Goal: Transaction & Acquisition: Obtain resource

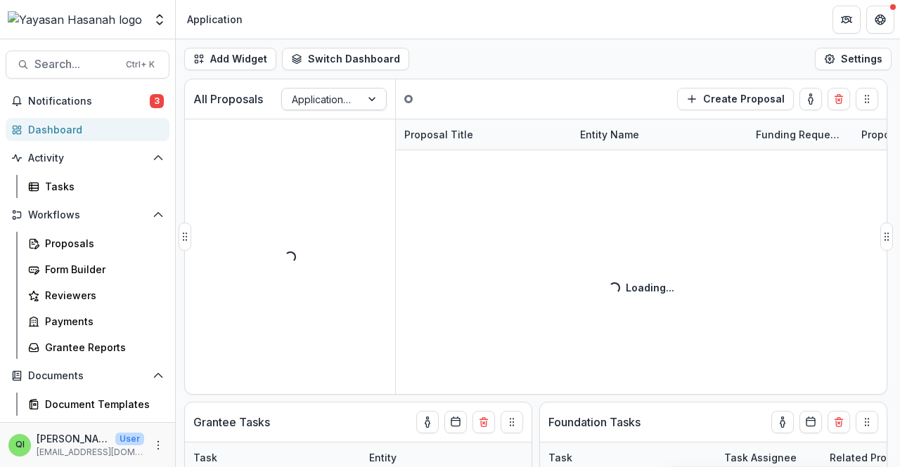
click at [375, 108] on div at bounding box center [373, 99] width 25 height 21
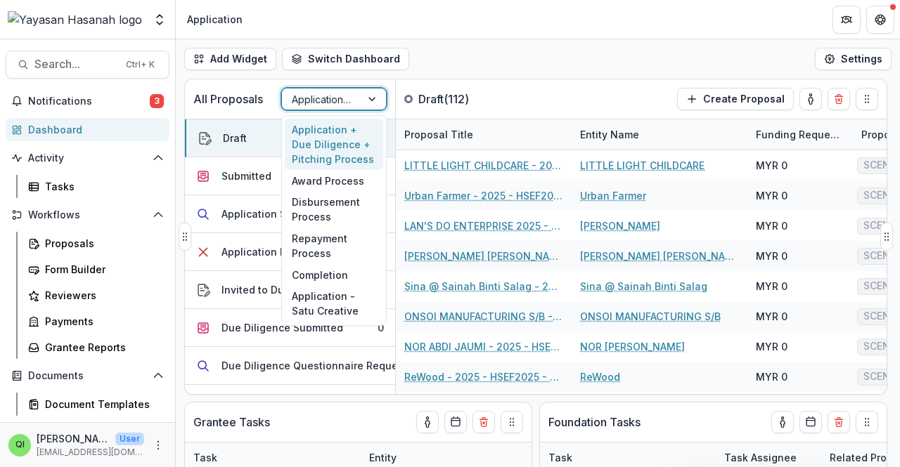
click at [342, 108] on div "Application + Due Diligence + Pitching Process" at bounding box center [321, 99] width 79 height 20
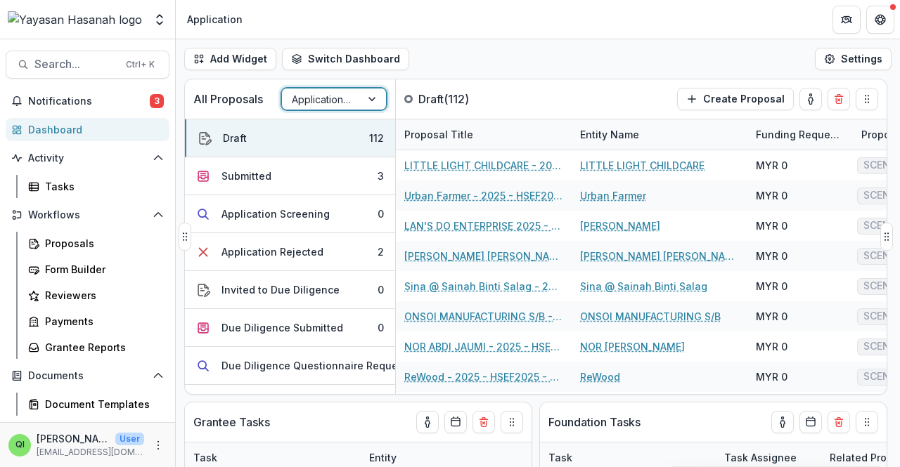
click at [342, 108] on div "Application + Due Diligence + Pitching Process" at bounding box center [321, 99] width 79 height 20
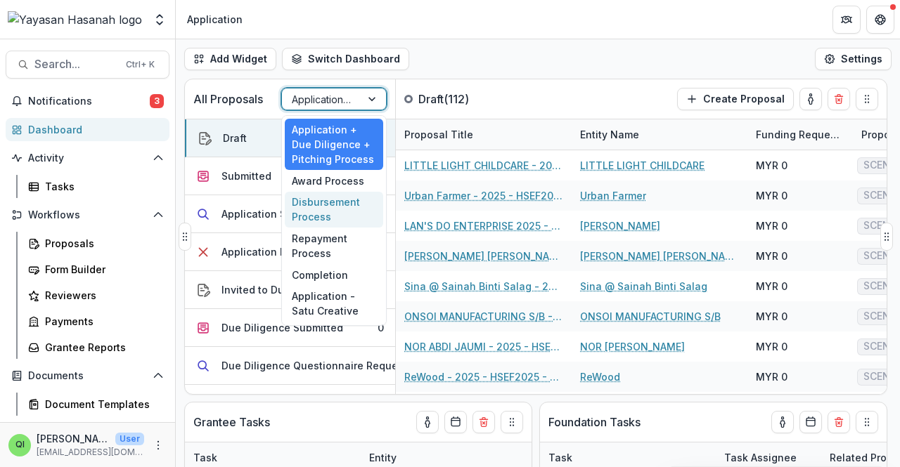
scroll to position [273, 0]
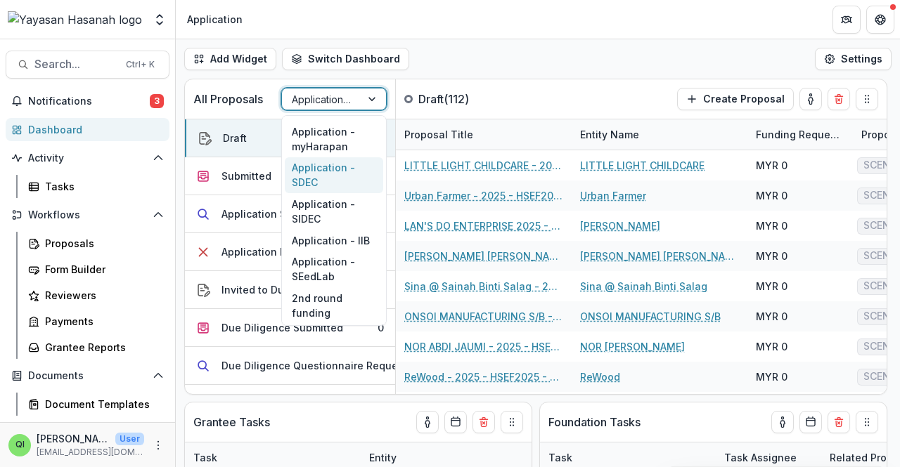
click at [370, 171] on div "Application - SDEC" at bounding box center [334, 175] width 98 height 37
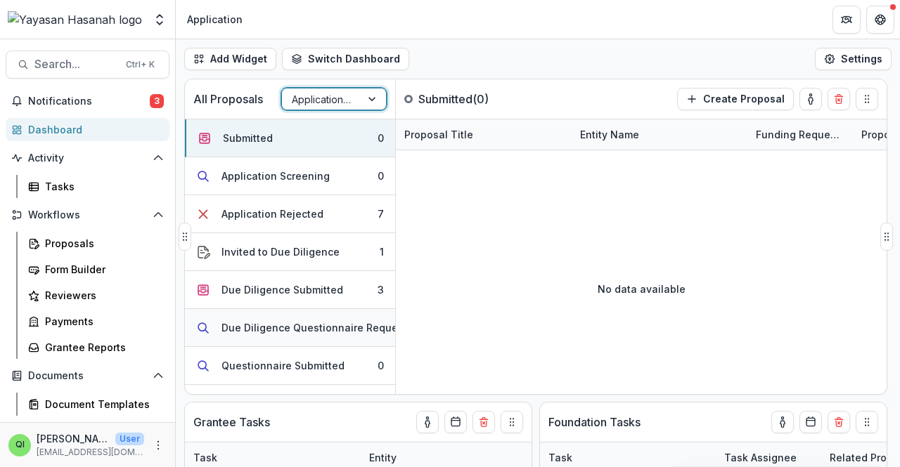
click at [366, 321] on div "Due Diligence Questionnaire Requested" at bounding box center [320, 328] width 198 height 15
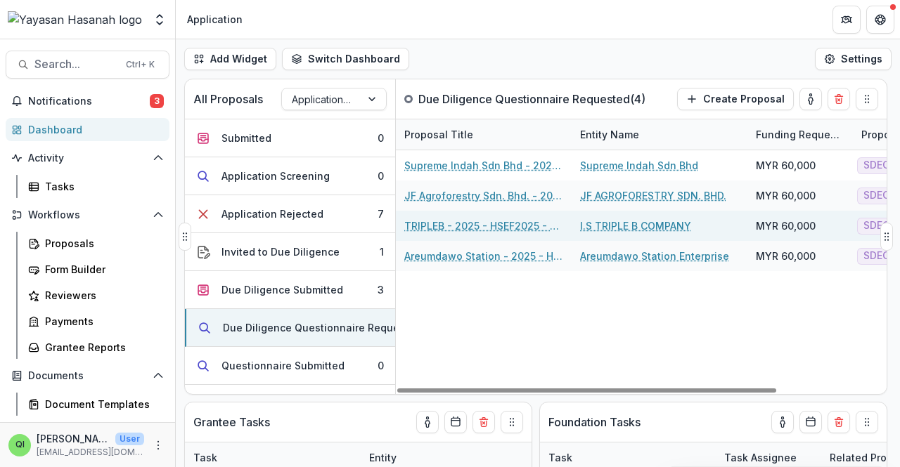
click at [461, 226] on link "TRIPLEB - 2025 - HSEF2025 - SDEC" at bounding box center [483, 226] width 159 height 15
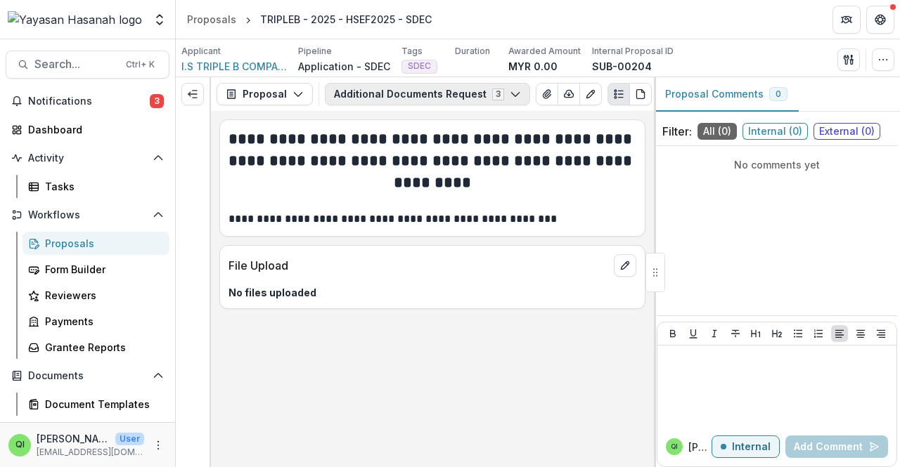
click at [461, 86] on button "Additional Documents Request 3" at bounding box center [427, 94] width 205 height 22
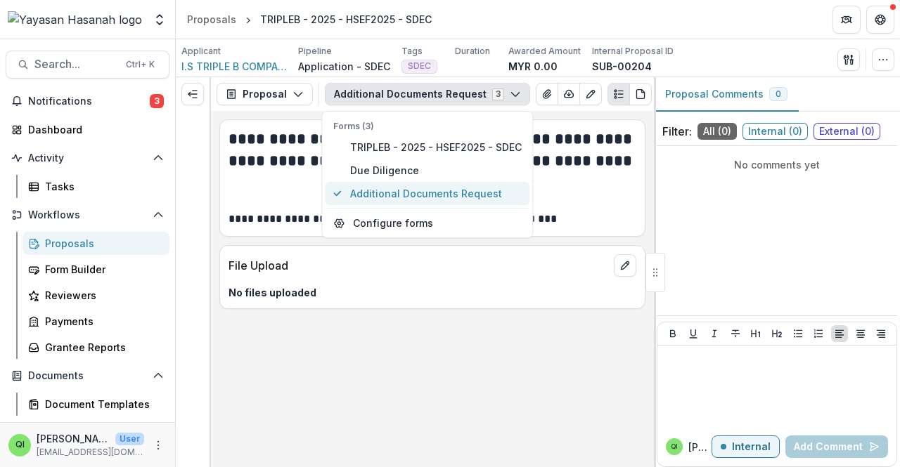
click at [460, 188] on span "Additional Documents Request" at bounding box center [436, 193] width 172 height 15
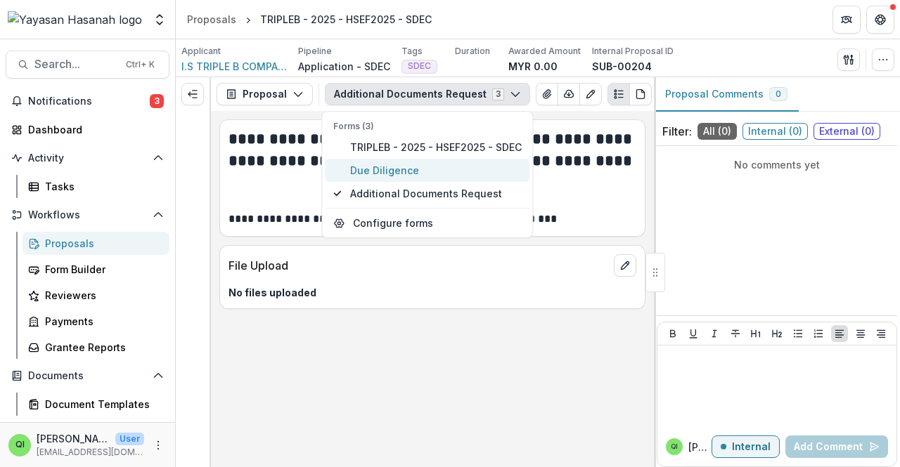
click at [460, 172] on span "Due Diligence" at bounding box center [436, 170] width 172 height 15
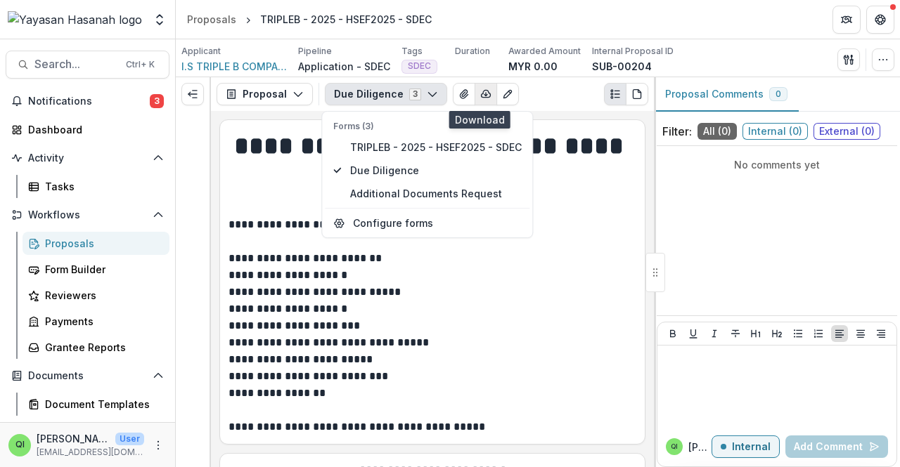
click at [485, 88] on button "button" at bounding box center [485, 94] width 22 height 22
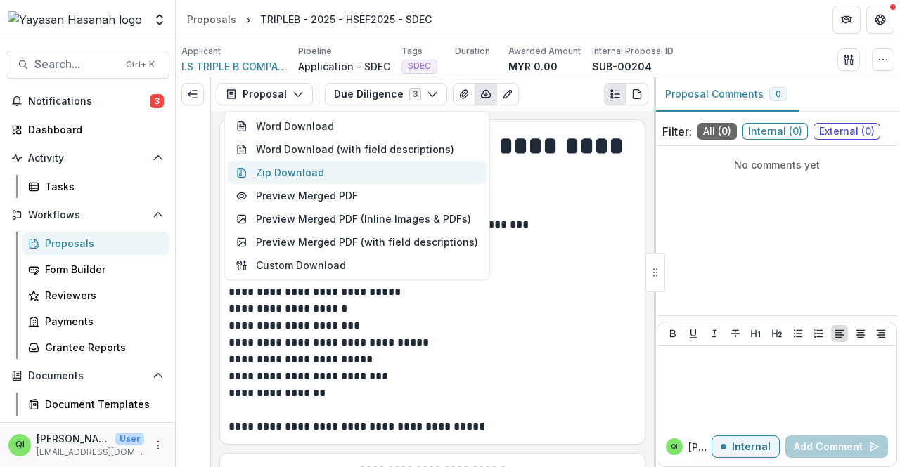
click at [460, 178] on button "Zip Download" at bounding box center [357, 172] width 259 height 23
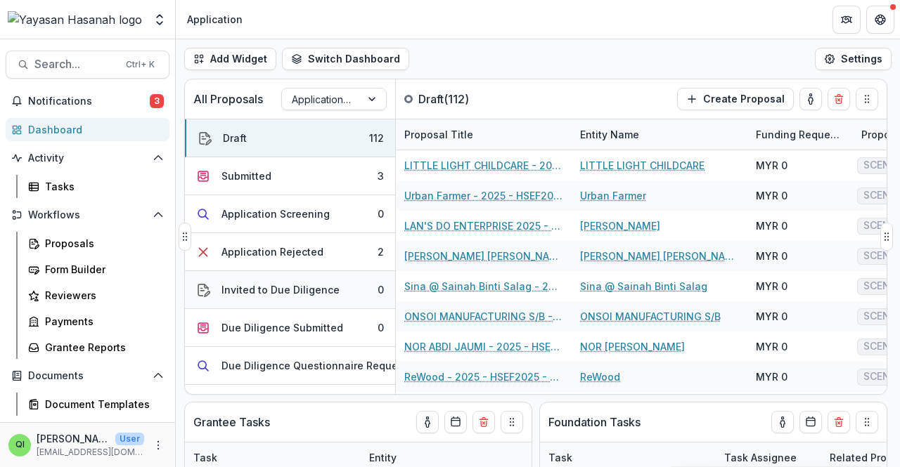
scroll to position [413, 0]
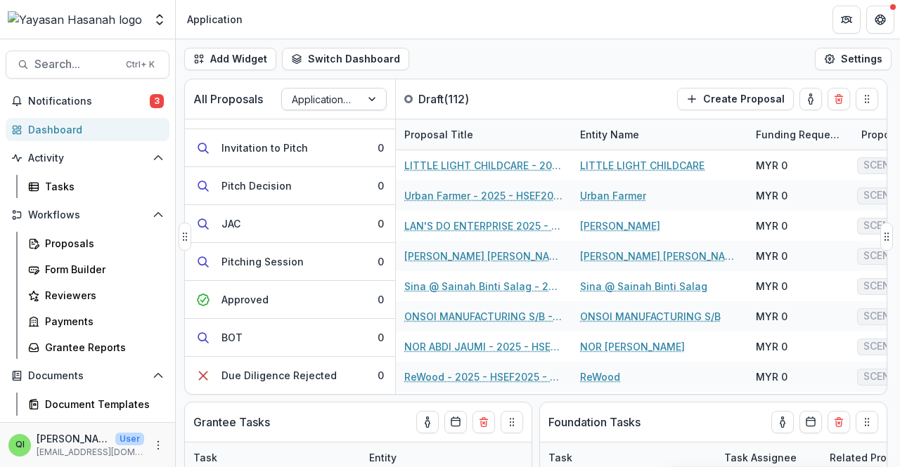
click at [349, 103] on div at bounding box center [321, 100] width 59 height 18
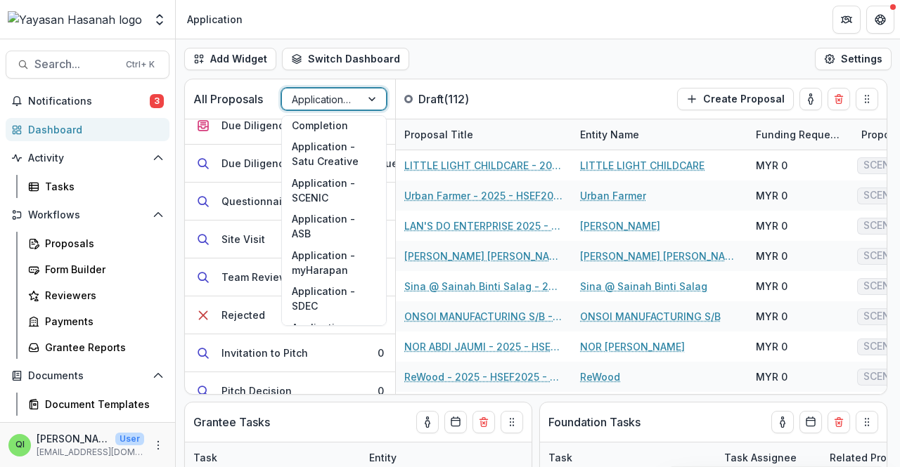
scroll to position [273, 0]
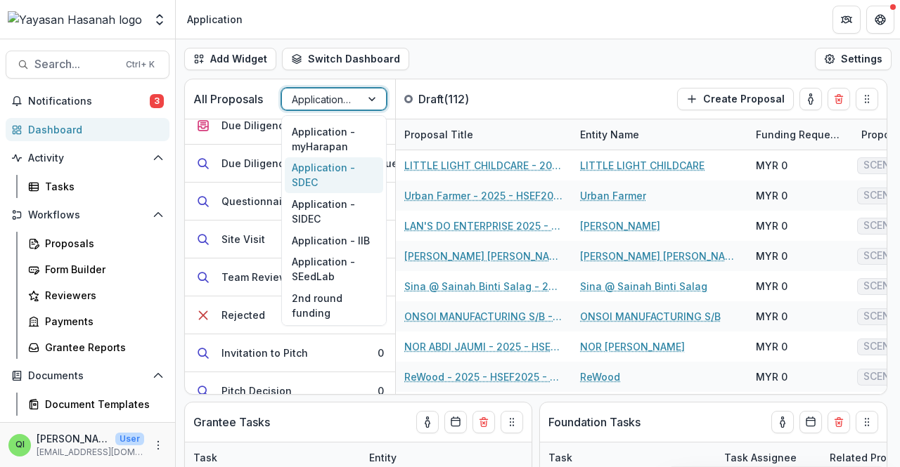
click at [349, 189] on div "Application - SDEC" at bounding box center [334, 175] width 98 height 37
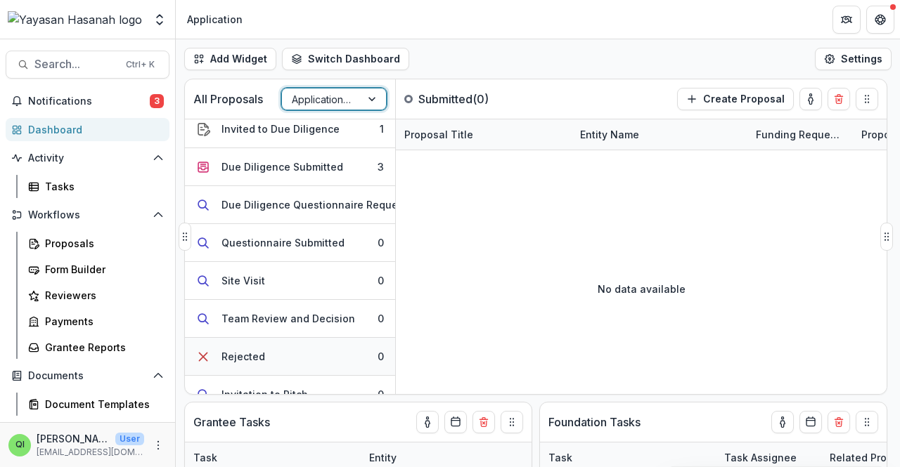
scroll to position [95, 0]
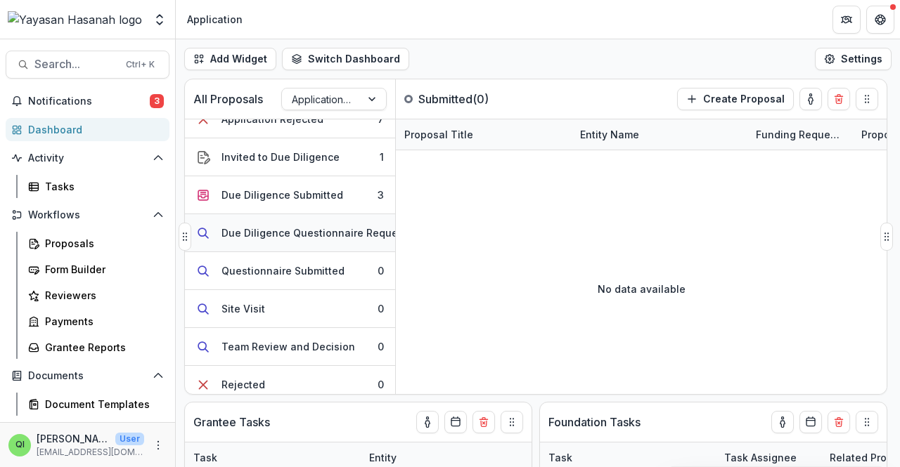
click at [342, 230] on div "Due Diligence Questionnaire Requested" at bounding box center [320, 233] width 198 height 15
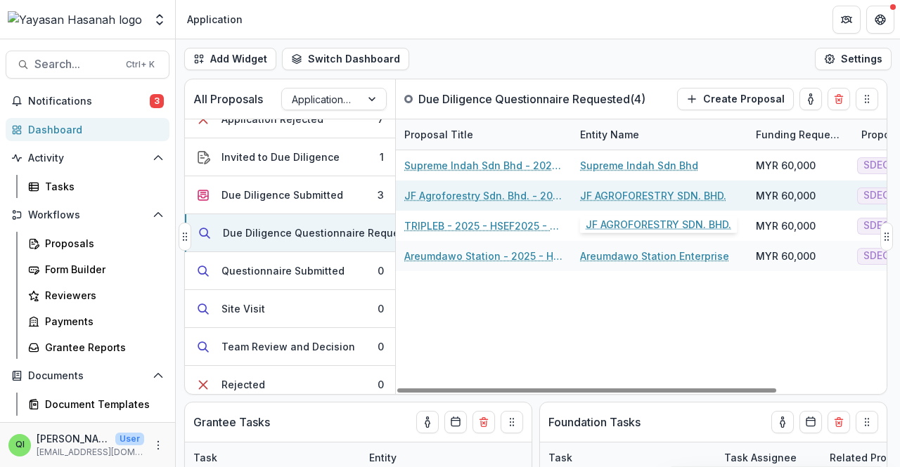
click at [583, 194] on link "JF AGROFORESTRY SDN. BHD." at bounding box center [653, 195] width 146 height 15
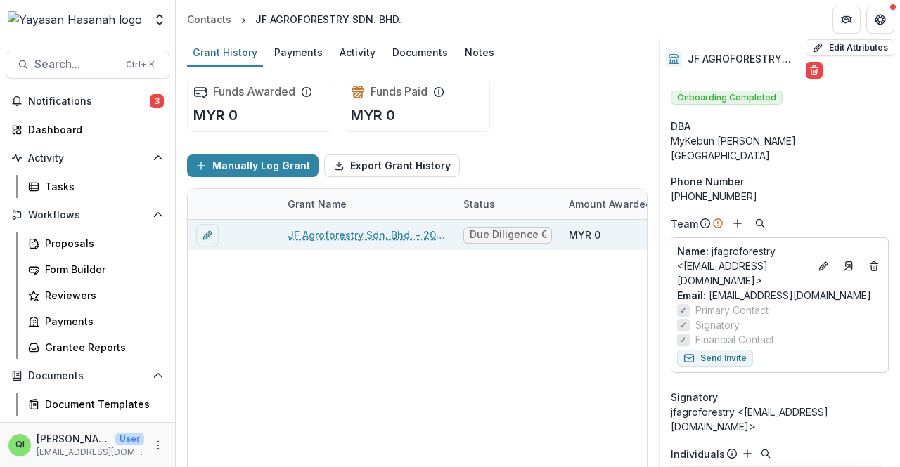
click at [405, 237] on link "JF Agroforestry Sdn. Bhd. - 2025 - HSEF2025 - SDEC" at bounding box center [367, 235] width 159 height 15
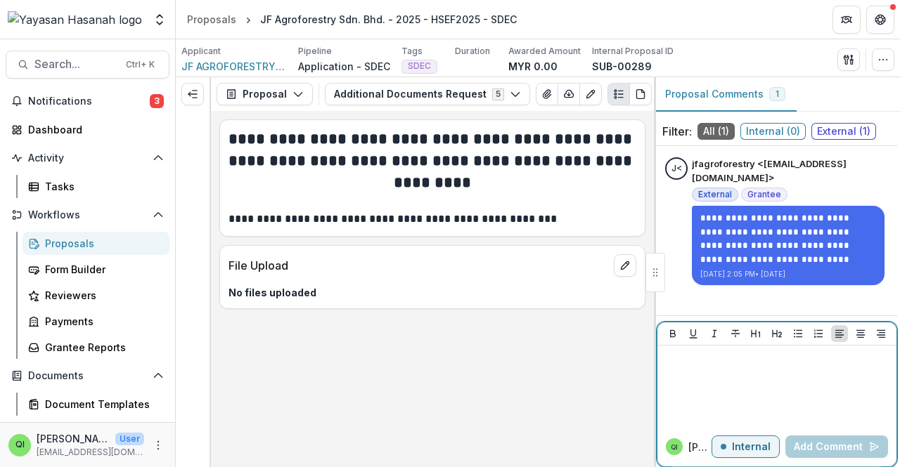
click at [781, 369] on div at bounding box center [777, 386] width 228 height 70
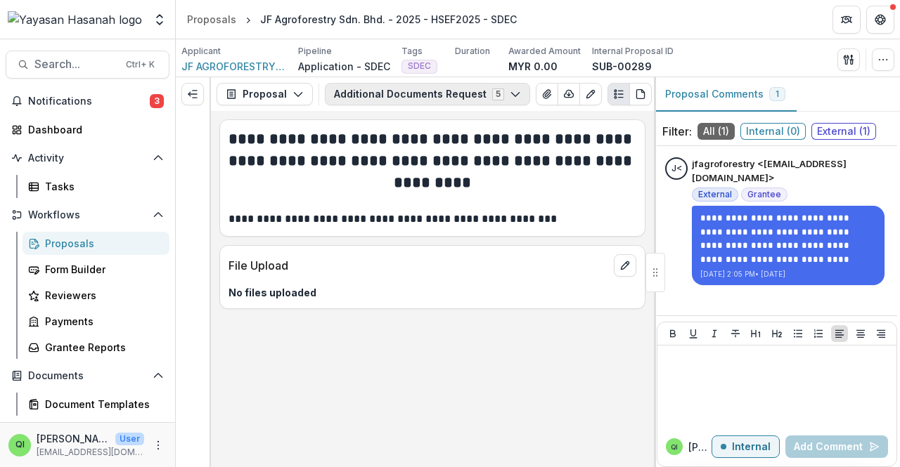
click at [459, 96] on button "Additional Documents Request 5" at bounding box center [427, 94] width 205 height 22
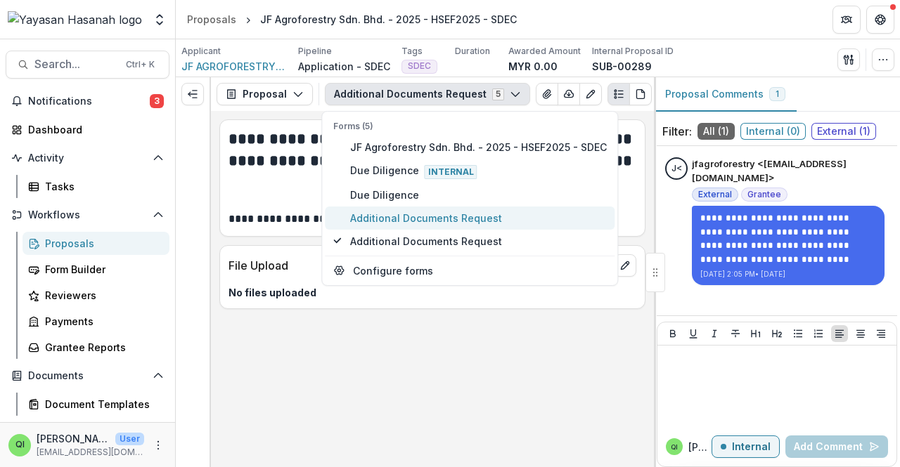
click at [526, 211] on span "Additional Documents Request" at bounding box center [478, 218] width 257 height 15
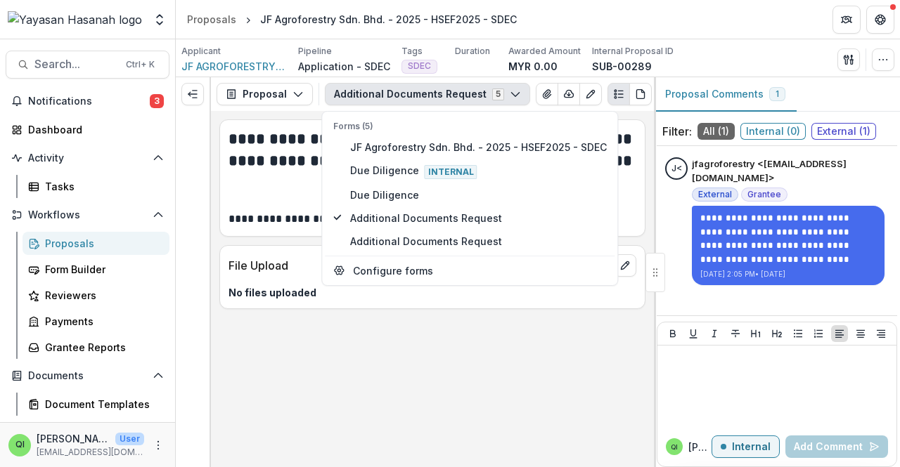
click at [503, 318] on div "**********" at bounding box center [432, 289] width 443 height 356
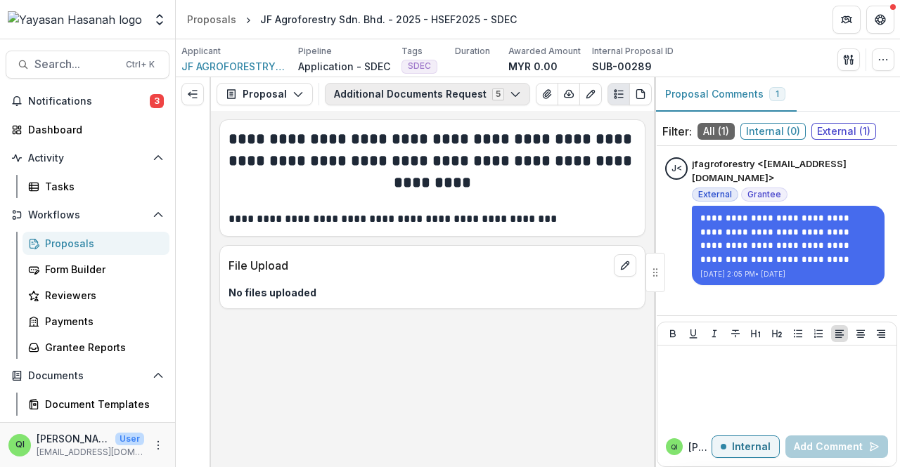
click at [471, 93] on button "Additional Documents Request 5" at bounding box center [427, 94] width 205 height 22
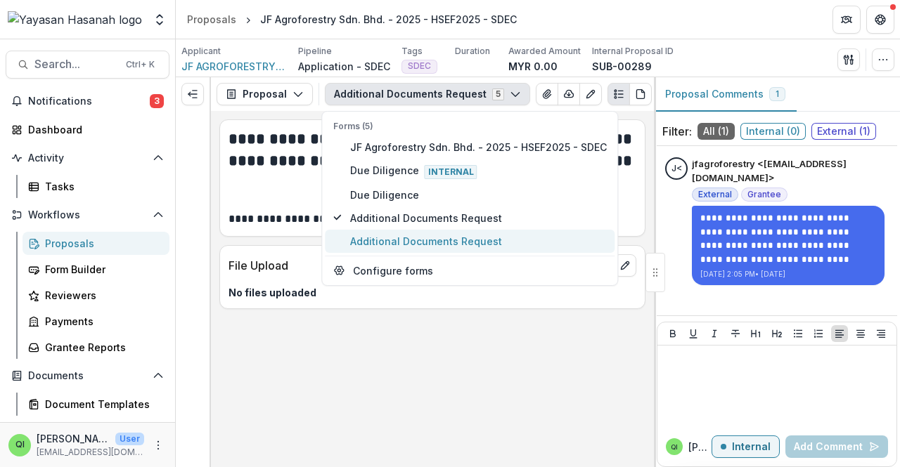
click at [486, 247] on span "Additional Documents Request" at bounding box center [478, 241] width 257 height 15
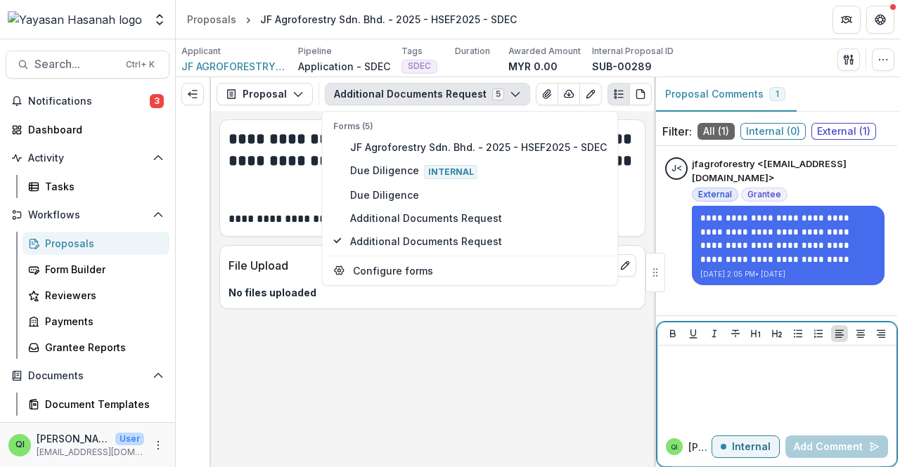
click at [716, 394] on div at bounding box center [777, 386] width 228 height 70
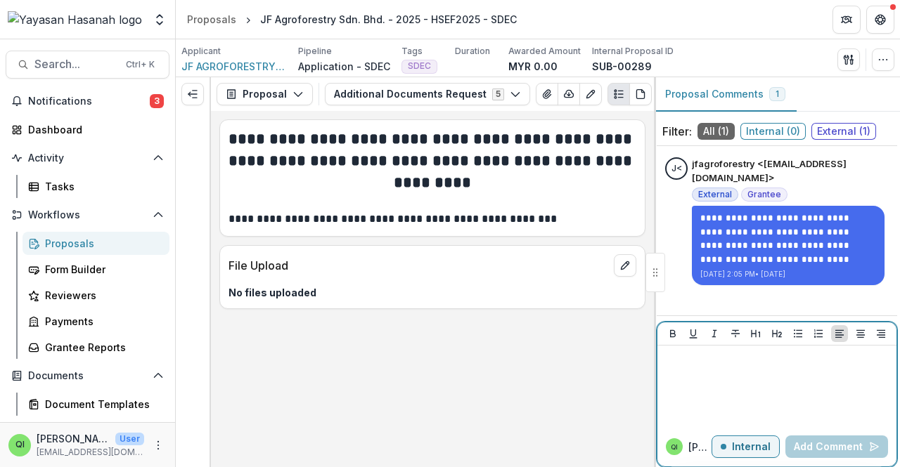
click at [711, 380] on div at bounding box center [777, 386] width 228 height 70
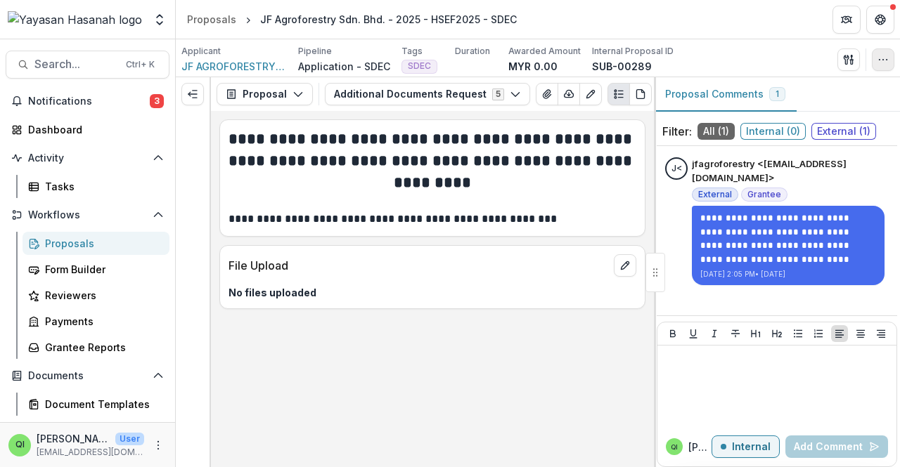
click at [889, 59] on button "button" at bounding box center [883, 60] width 22 height 22
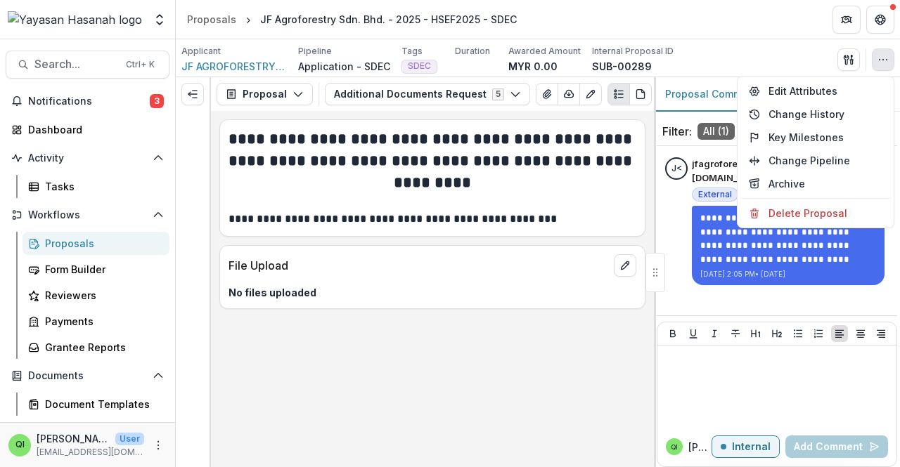
click at [657, 213] on div "**********" at bounding box center [777, 226] width 240 height 148
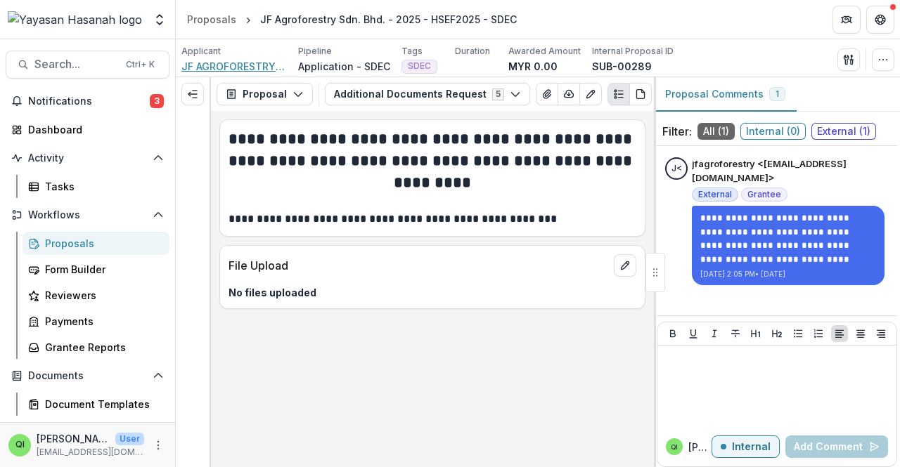
click at [226, 69] on span "JF AGROFORESTRY SDN. BHD." at bounding box center [233, 66] width 105 height 15
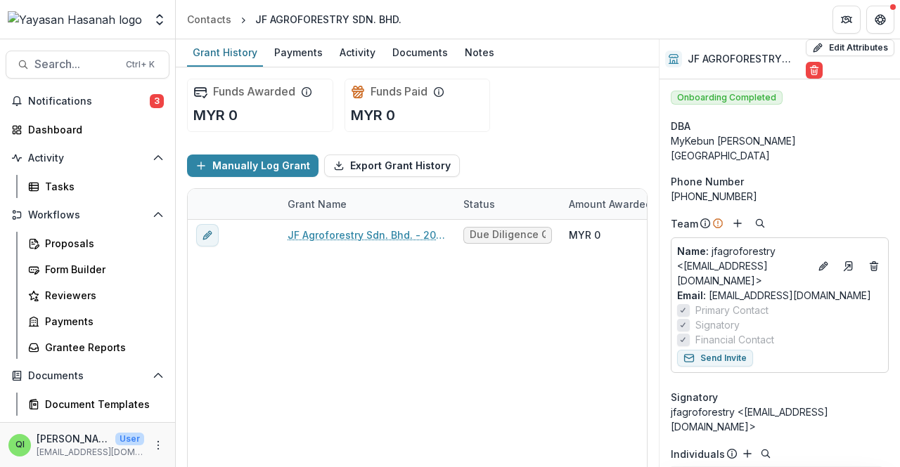
drag, startPoint x: 849, startPoint y: 257, endPoint x: 529, endPoint y: 96, distance: 357.7
click at [529, 96] on div "Funds Awarded MYR 0 Funds Paid MYR 0" at bounding box center [417, 105] width 460 height 76
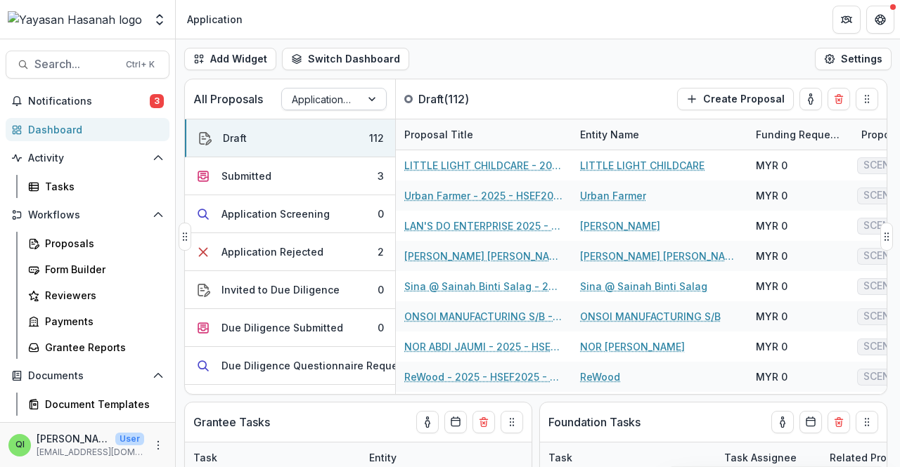
click at [349, 101] on div at bounding box center [321, 100] width 59 height 18
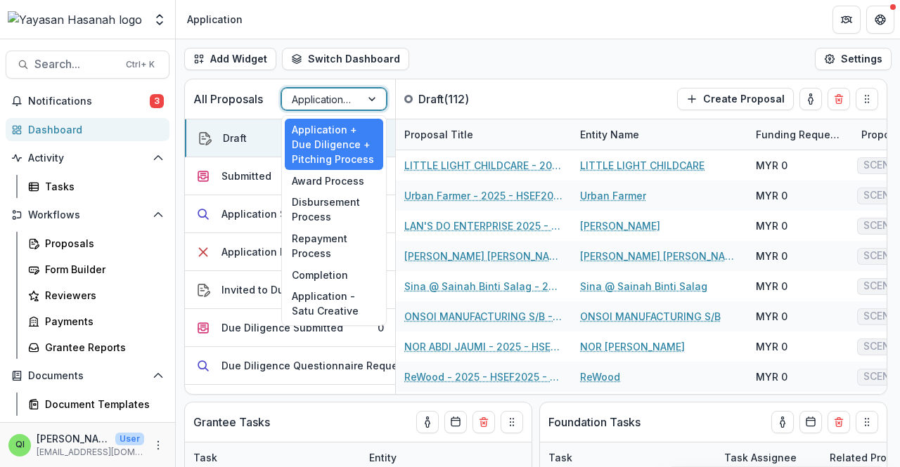
scroll to position [273, 0]
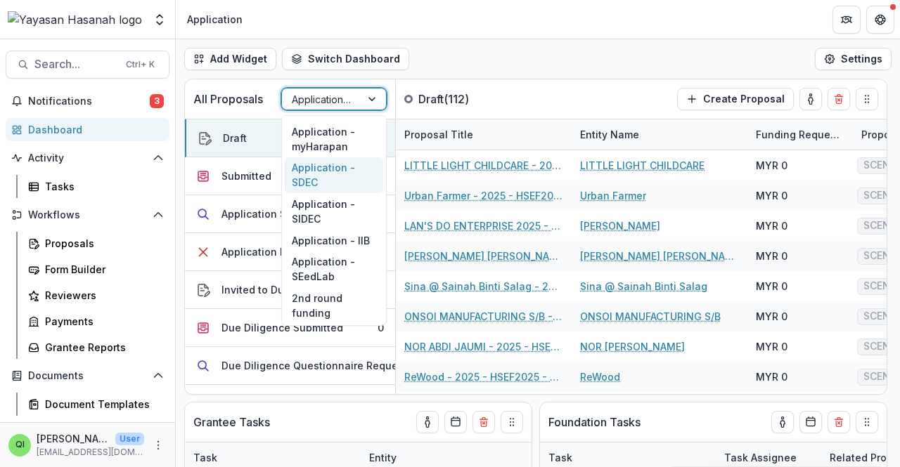
click at [340, 157] on div "Application - SDEC" at bounding box center [334, 175] width 98 height 37
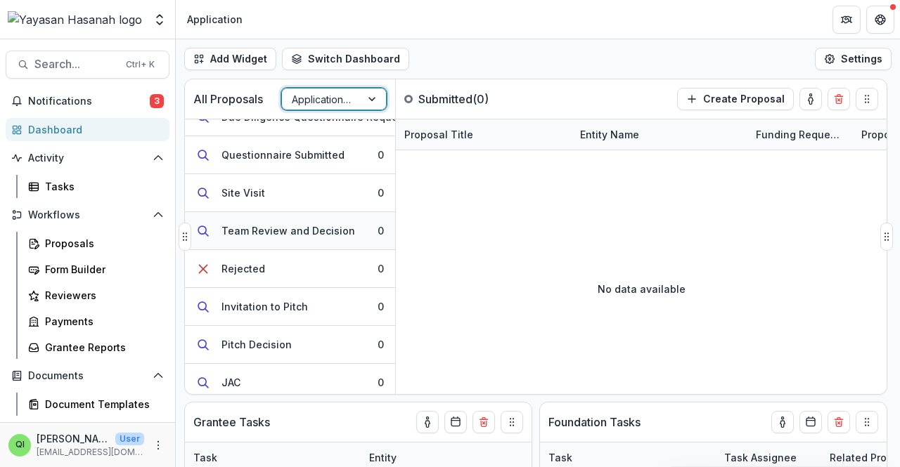
click at [365, 243] on button "Team Review and Decision 0" at bounding box center [290, 231] width 210 height 38
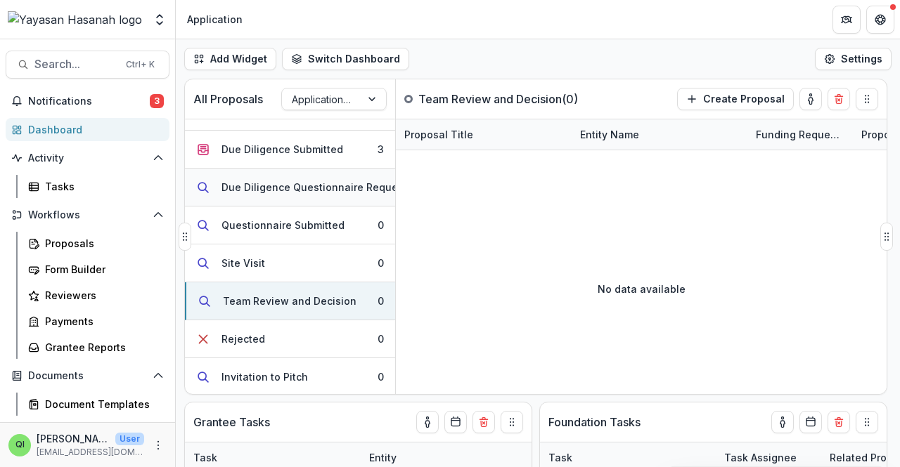
click at [367, 196] on button "Due Diligence Questionnaire Requested 4" at bounding box center [290, 188] width 210 height 38
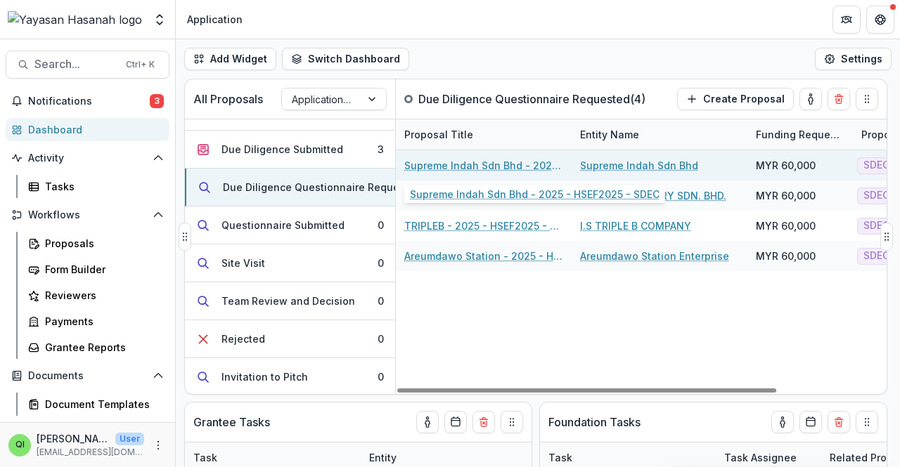
click at [441, 165] on link "Supreme Indah Sdn Bhd - 2025 - HSEF2025 - SDEC" at bounding box center [483, 165] width 159 height 15
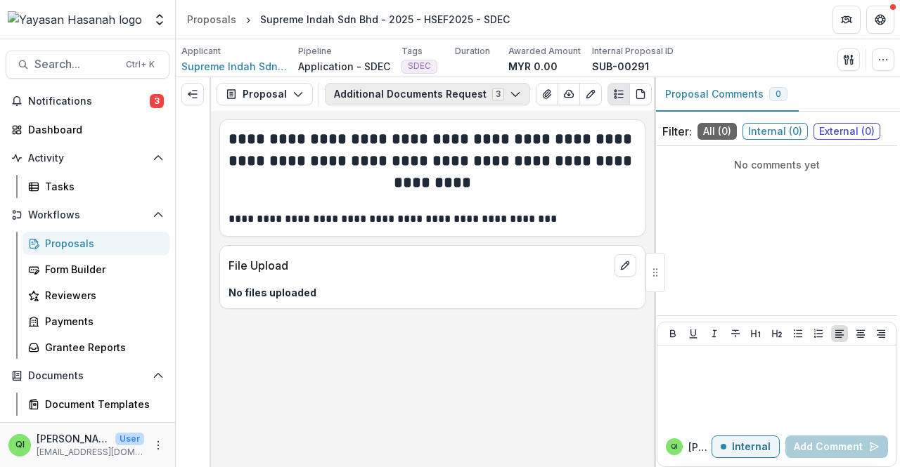
click at [399, 86] on button "Additional Documents Request 3" at bounding box center [427, 94] width 205 height 22
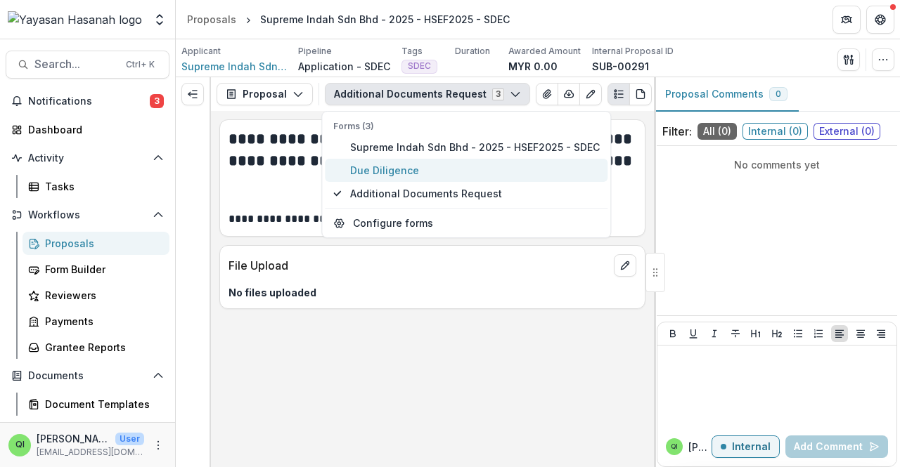
click at [452, 168] on span "Due Diligence" at bounding box center [475, 170] width 250 height 15
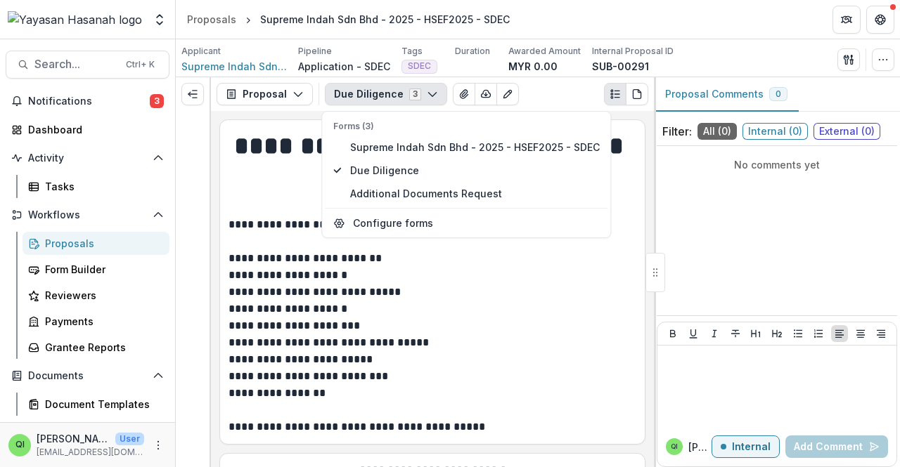
click at [580, 364] on p "**********" at bounding box center [430, 359] width 404 height 17
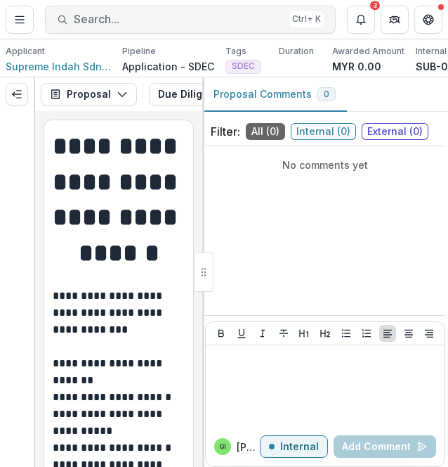
click at [137, 25] on span "Search..." at bounding box center [179, 19] width 210 height 13
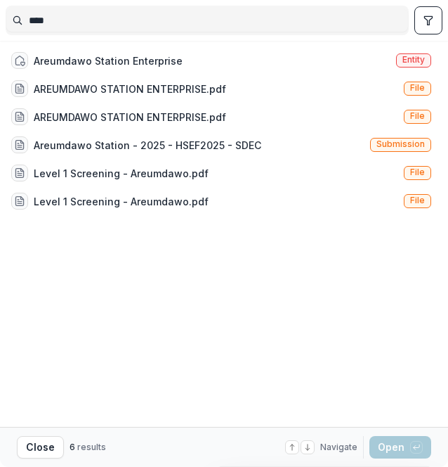
click at [270, 292] on div "Areumdawo Station Enterprise Entity AREUMDAWO STATION ENTERPRISE.pdf File AREUM…" at bounding box center [224, 234] width 437 height 386
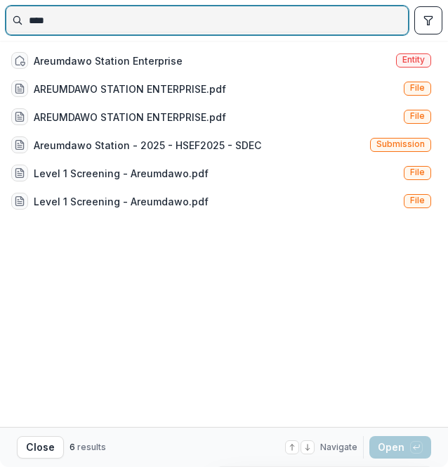
click at [97, 17] on input "****" at bounding box center [207, 20] width 402 height 22
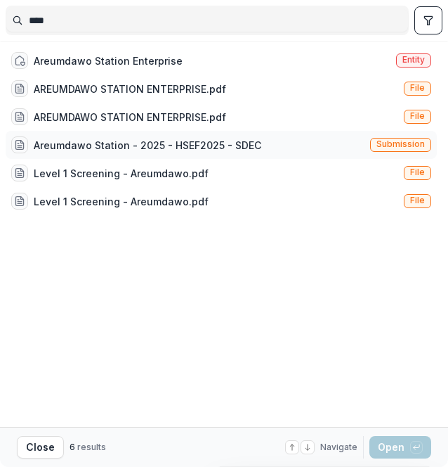
click at [233, 150] on div "Areumdawo Station - 2025 - HSEF2025 - SDEC" at bounding box center [148, 145] width 228 height 15
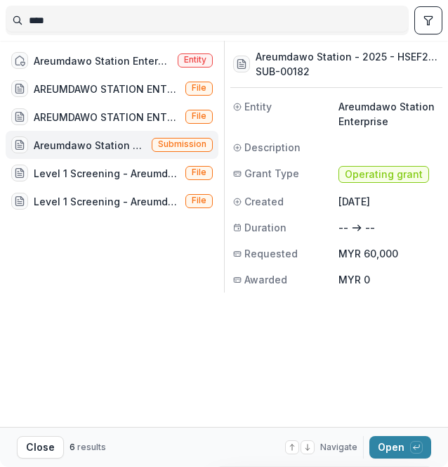
click at [181, 276] on div "Areumdawo Station Enterprise Entity AREUMDAWO STATION ENTERPRISE.pdf File AREUM…" at bounding box center [224, 234] width 437 height 386
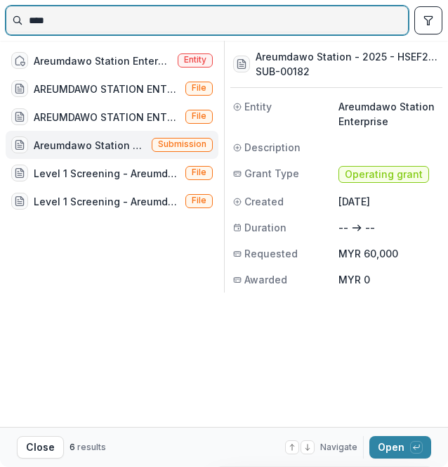
click at [134, 21] on input "****" at bounding box center [207, 20] width 402 height 22
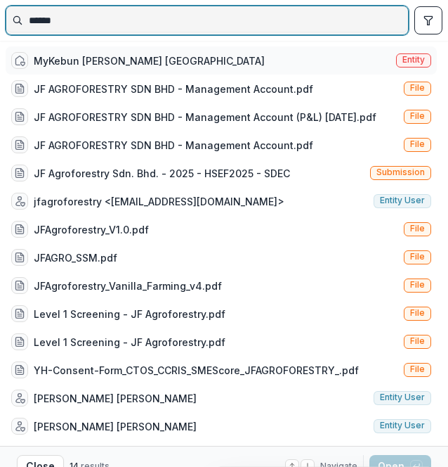
type input "******"
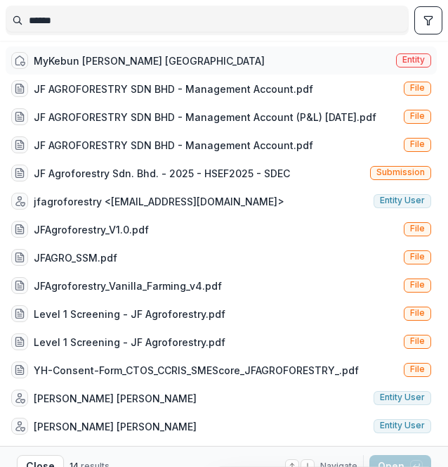
click at [122, 54] on div "MyKebun [PERSON_NAME] [GEOGRAPHIC_DATA]" at bounding box center [149, 60] width 231 height 15
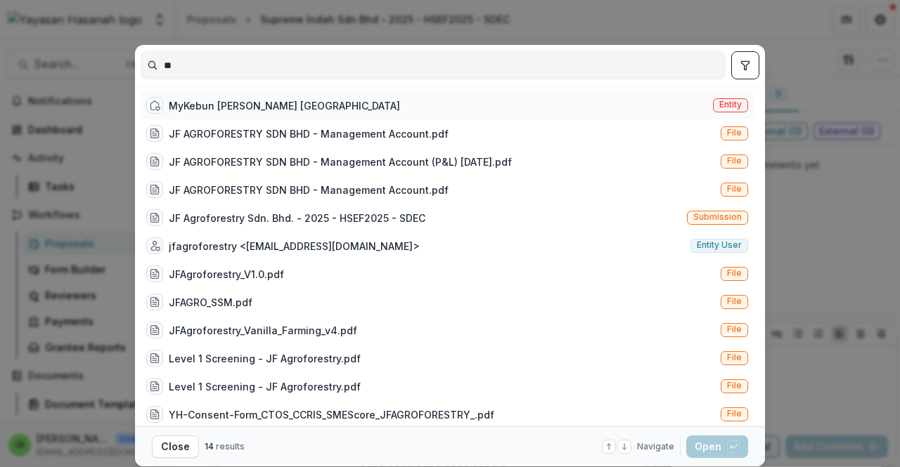
type input "**"
click at [419, 104] on div "MyKebun [PERSON_NAME] Sarawak Entity" at bounding box center [447, 105] width 613 height 28
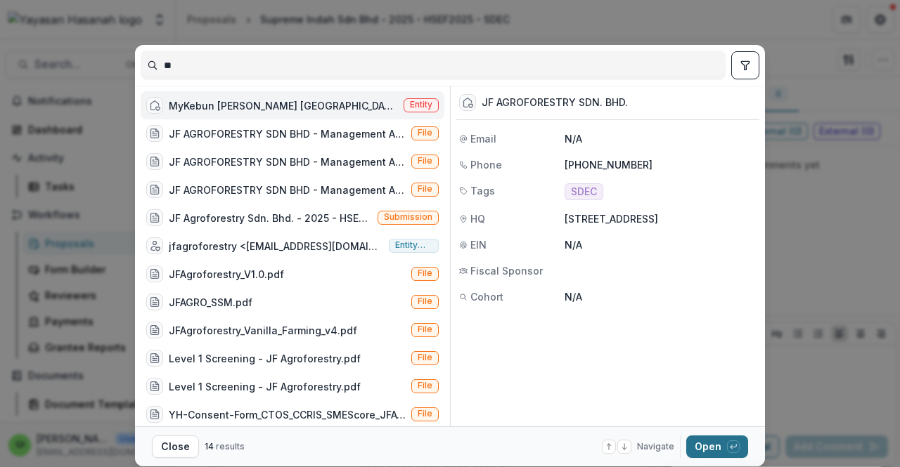
click at [711, 451] on button "Open with enter key" at bounding box center [717, 447] width 62 height 22
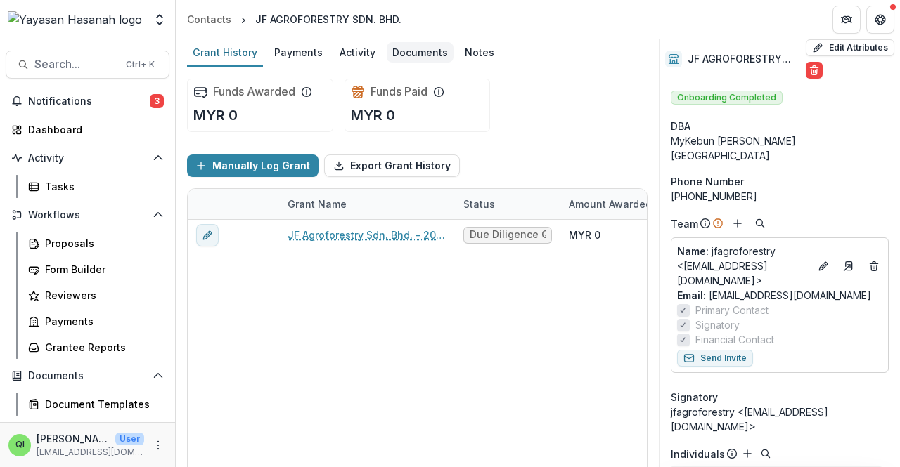
click at [403, 50] on div "Documents" at bounding box center [420, 52] width 67 height 20
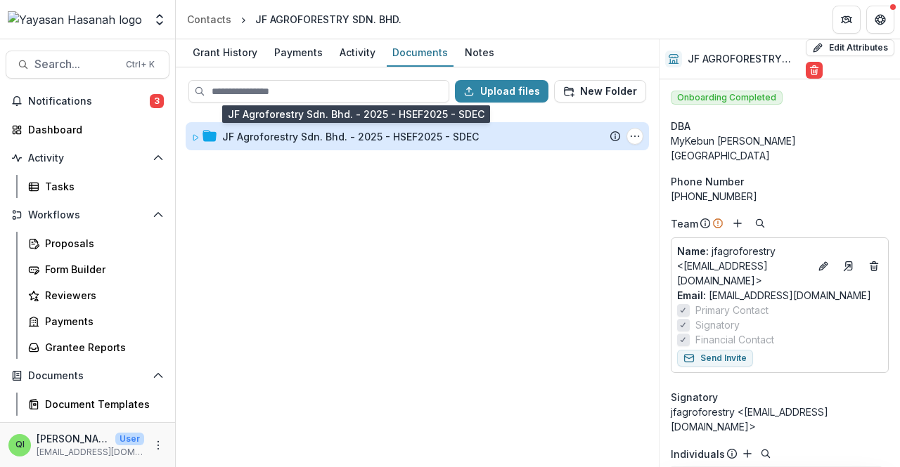
click at [408, 130] on div "JF Agroforestry Sdn. Bhd. - 2025 - HSEF2025 - SDEC" at bounding box center [350, 136] width 257 height 15
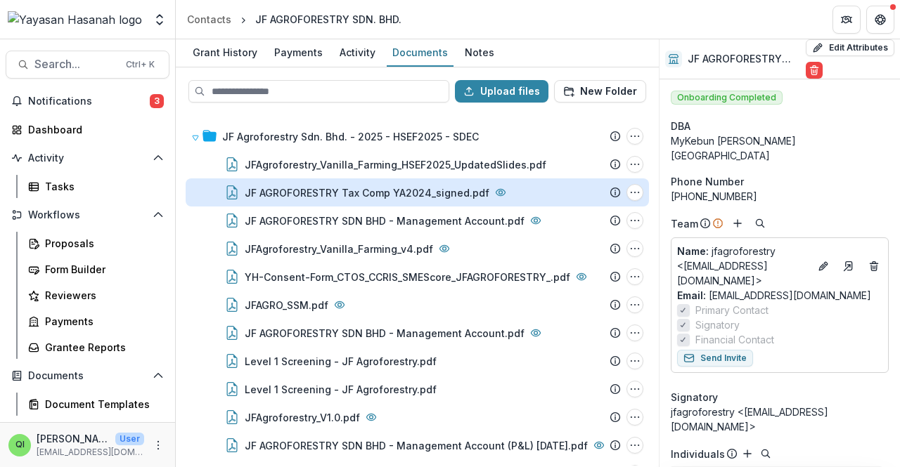
scroll to position [30, 0]
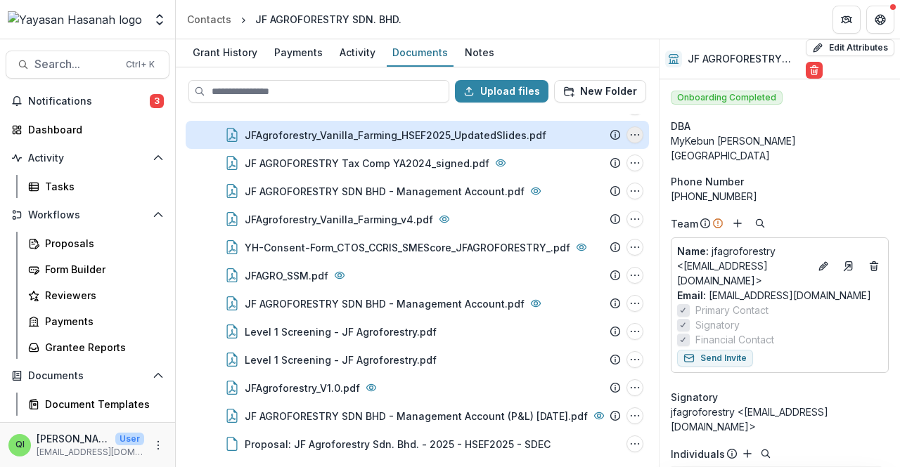
click at [630, 138] on icon "JFAgroforestry_Vanilla_Farming_HSEF2025_UpdatedSlides.pdf Options" at bounding box center [634, 134] width 11 height 11
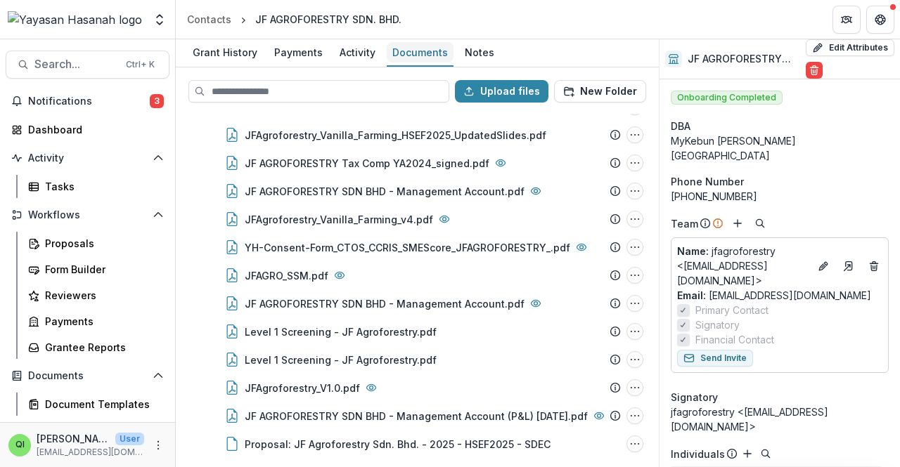
click at [412, 57] on div "Documents" at bounding box center [420, 52] width 67 height 20
click at [491, 82] on button "Upload files" at bounding box center [501, 91] width 93 height 22
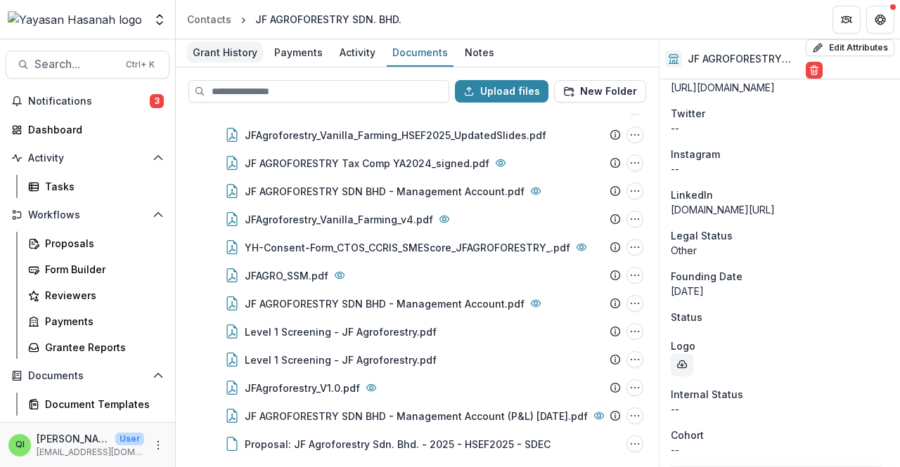
click at [216, 53] on div "Grant History" at bounding box center [225, 52] width 76 height 20
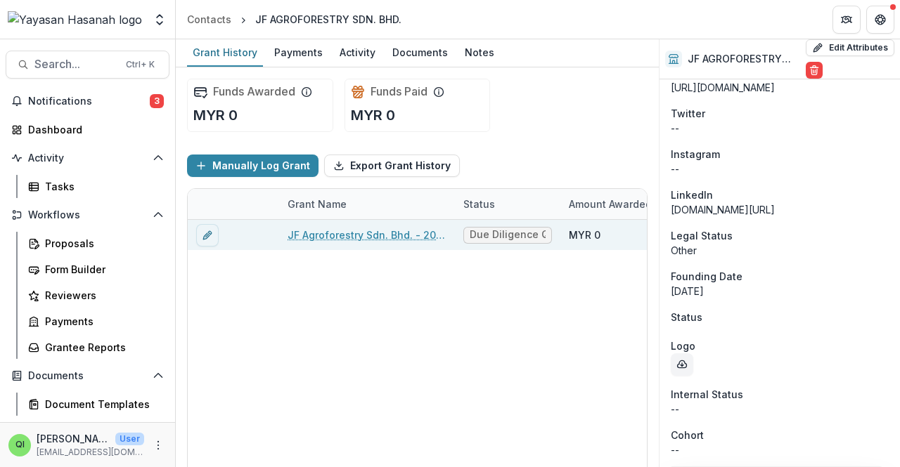
click at [389, 243] on div "JF Agroforestry Sdn. Bhd. - 2025 - HSEF2025 - SDEC" at bounding box center [367, 235] width 159 height 30
click at [389, 238] on link "JF Agroforestry Sdn. Bhd. - 2025 - HSEF2025 - SDEC" at bounding box center [367, 235] width 159 height 15
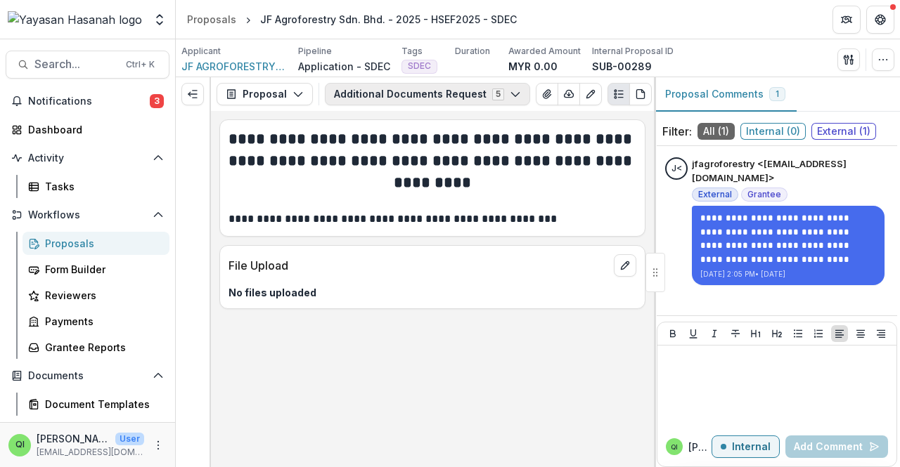
click at [484, 88] on button "Additional Documents Request 5" at bounding box center [427, 94] width 205 height 22
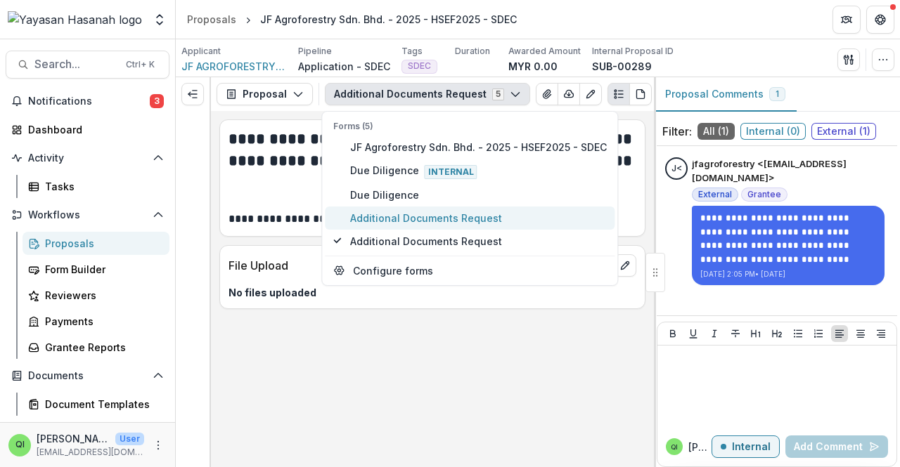
click at [484, 221] on span "Additional Documents Request" at bounding box center [478, 218] width 257 height 15
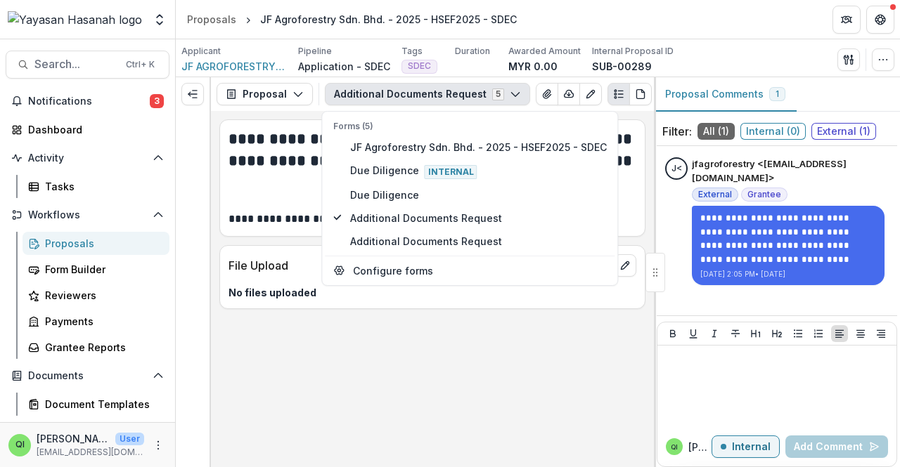
click at [487, 318] on div "**********" at bounding box center [432, 289] width 443 height 356
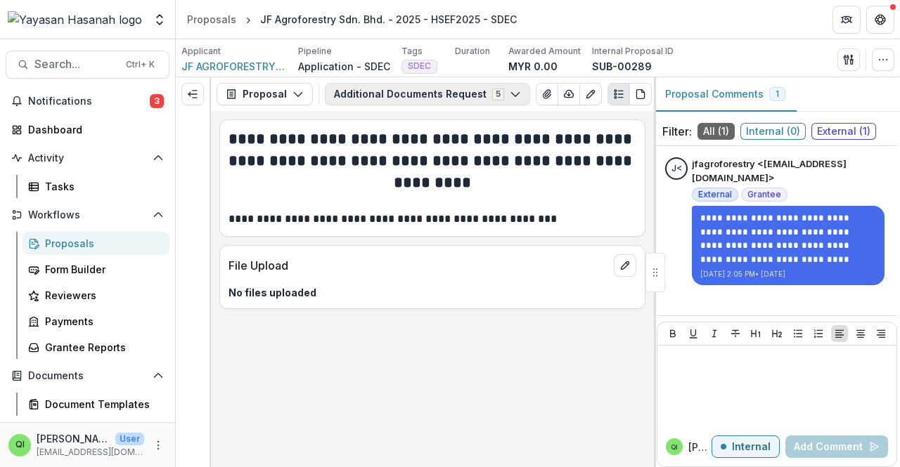
click at [440, 91] on button "Additional Documents Request 5" at bounding box center [427, 94] width 205 height 22
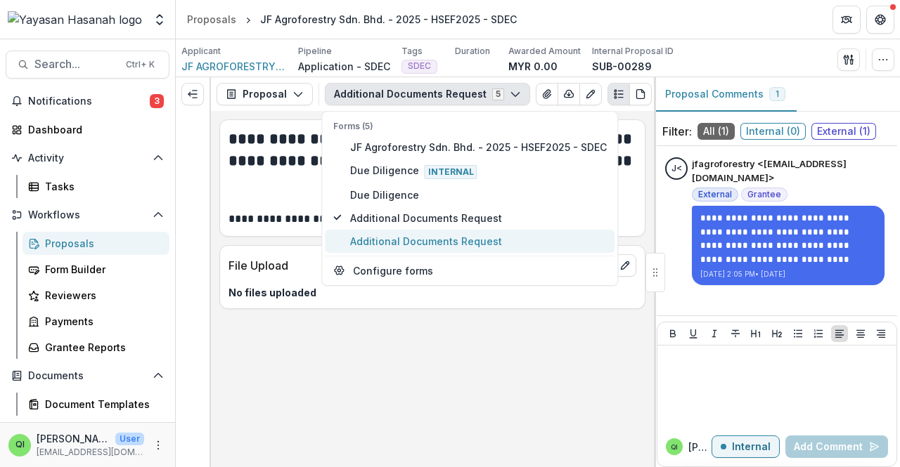
click at [432, 234] on span "Additional Documents Request" at bounding box center [478, 241] width 257 height 15
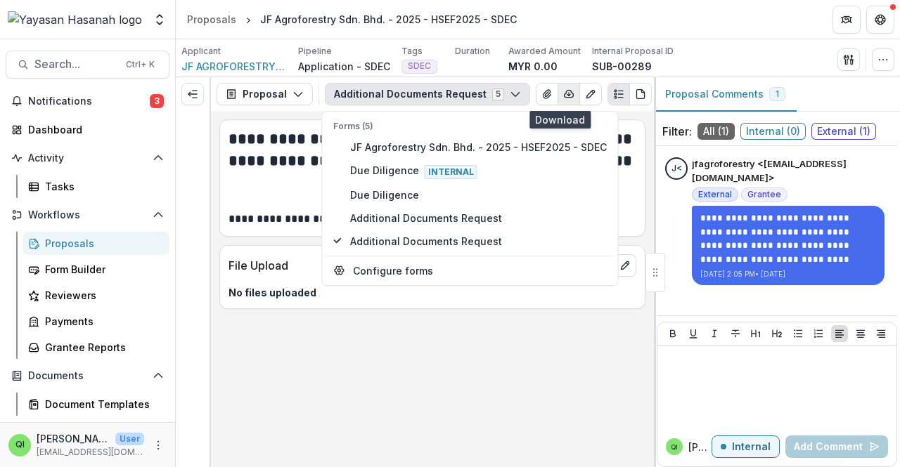
click at [564, 97] on icon "button" at bounding box center [568, 94] width 9 height 7
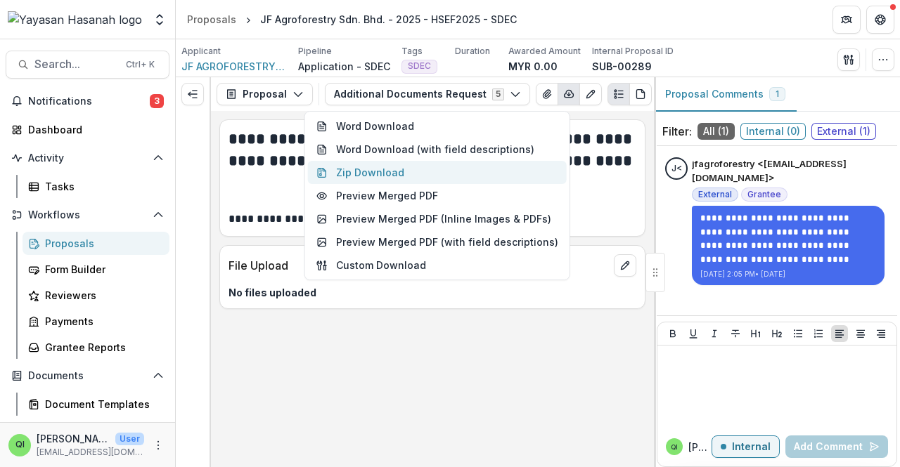
click at [524, 171] on button "Zip Download" at bounding box center [437, 172] width 259 height 23
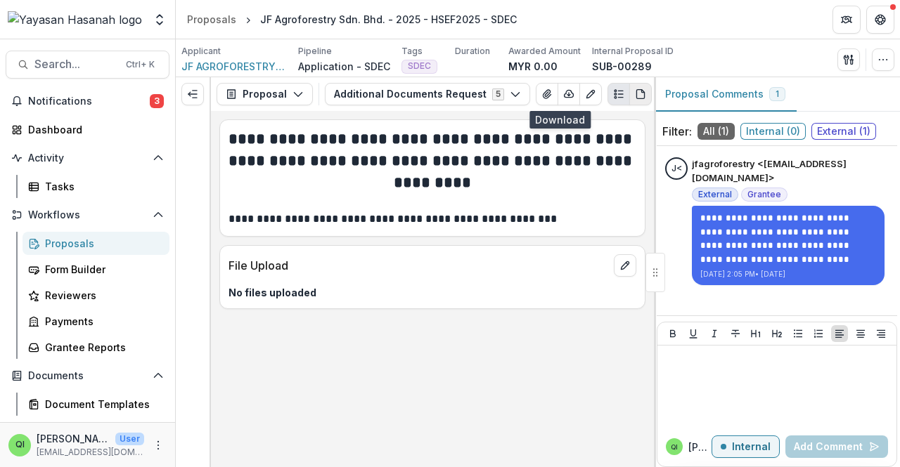
click at [637, 90] on icon "PDF view" at bounding box center [640, 94] width 11 height 11
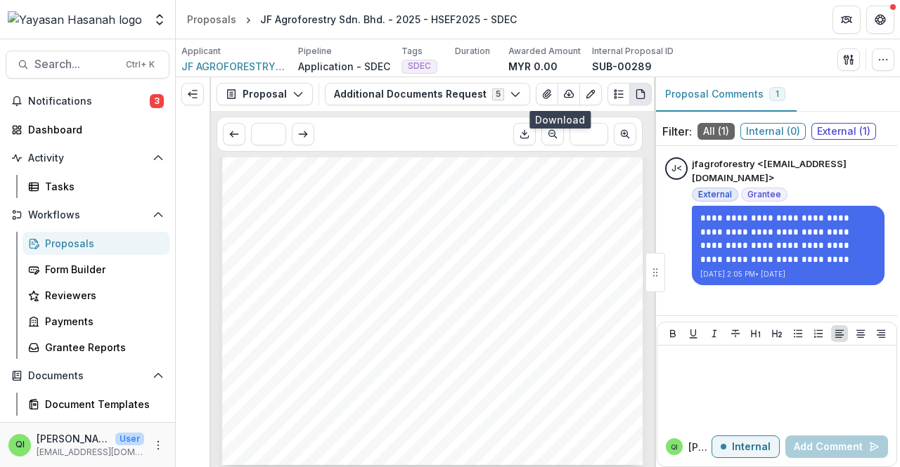
scroll to position [893, 0]
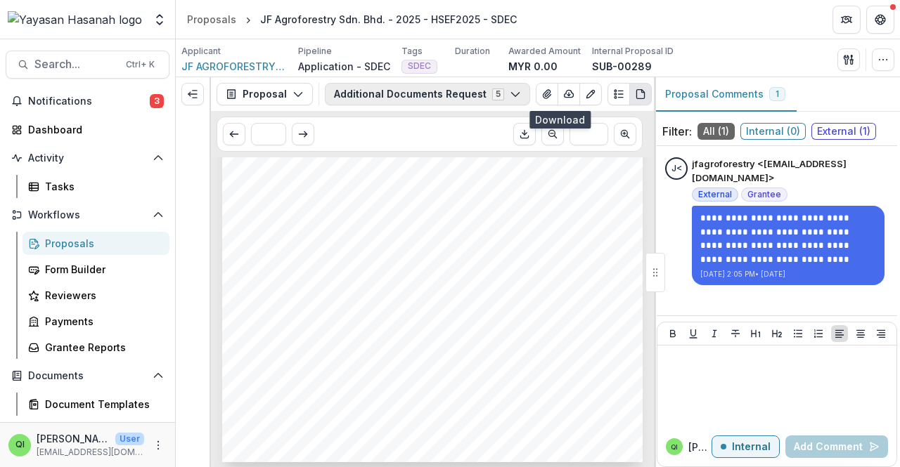
click at [510, 97] on icon "button" at bounding box center [515, 94] width 11 height 11
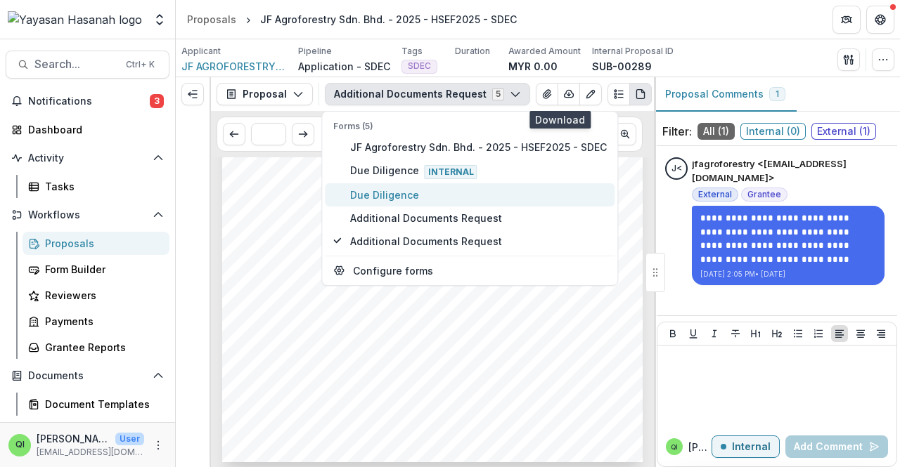
click at [474, 203] on button "Due Diligence" at bounding box center [470, 194] width 290 height 23
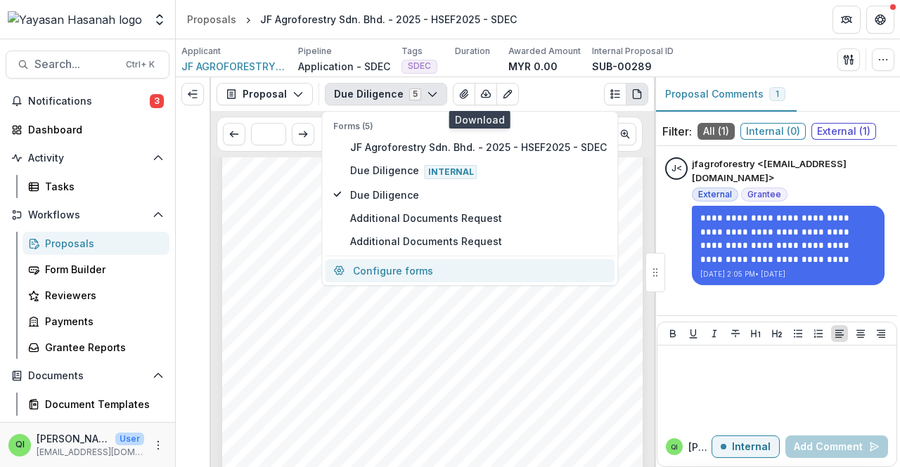
scroll to position [141, 0]
click at [482, 349] on div "JF AGROFORESTRY SDN. BHD. JF Agroforestry Sdn. Bhd. - 2025 - HSEF2025 - SDEC No…" at bounding box center [432, 314] width 420 height 595
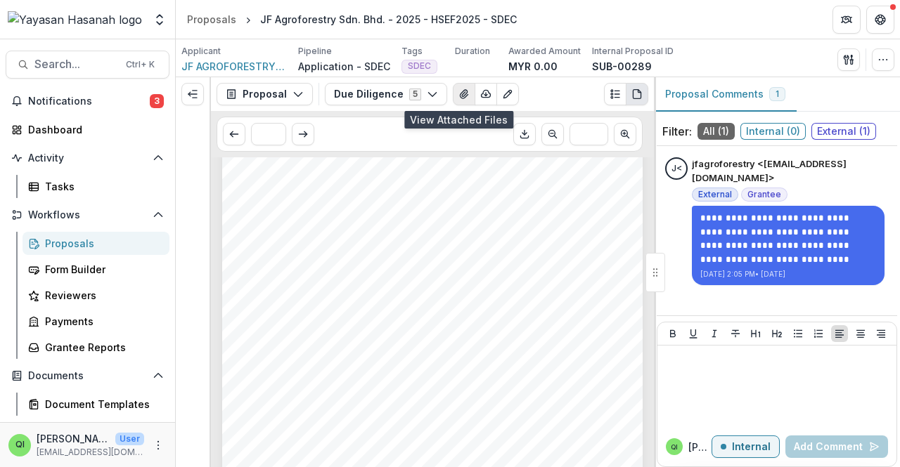
click at [465, 93] on button "View Attached Files" at bounding box center [464, 94] width 22 height 22
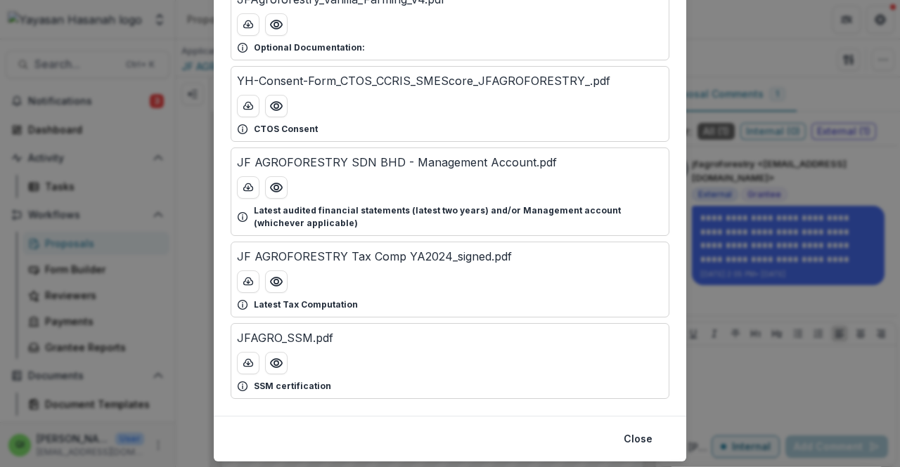
scroll to position [237, 0]
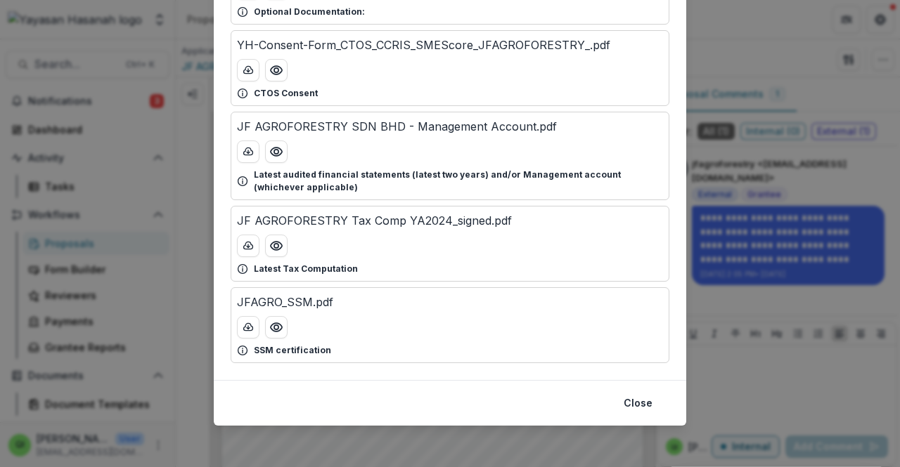
click at [440, 427] on div "Attached Files JF AGROFORESTRY SDN BHD - Management Account.pdf Latest Tax Comp…" at bounding box center [450, 233] width 900 height 467
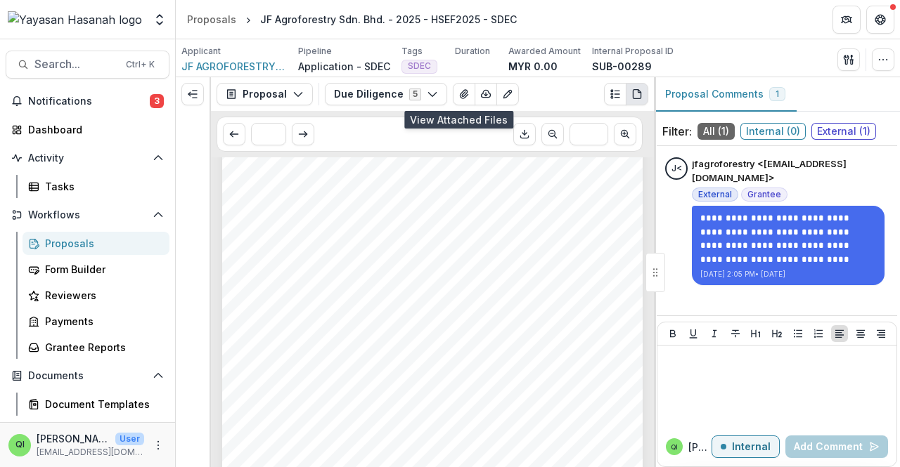
scroll to position [211, 0]
click at [612, 86] on button "Plaintext view" at bounding box center [615, 94] width 22 height 22
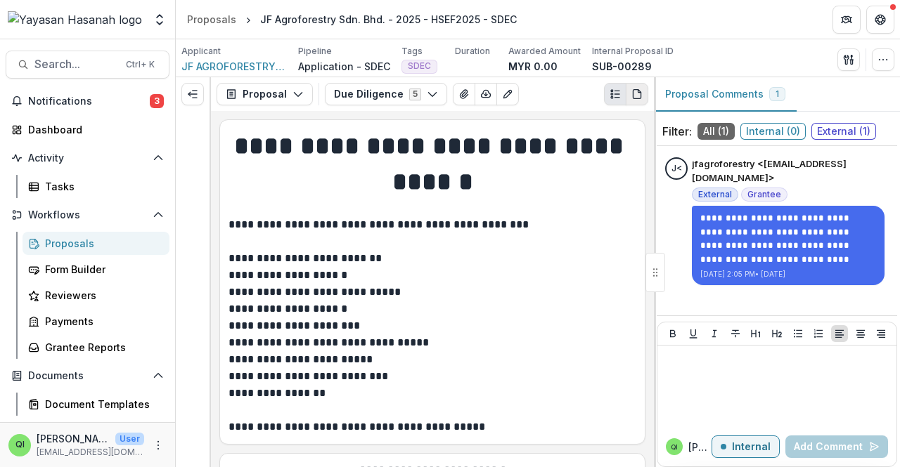
click at [640, 91] on icon "PDF view" at bounding box center [636, 94] width 11 height 11
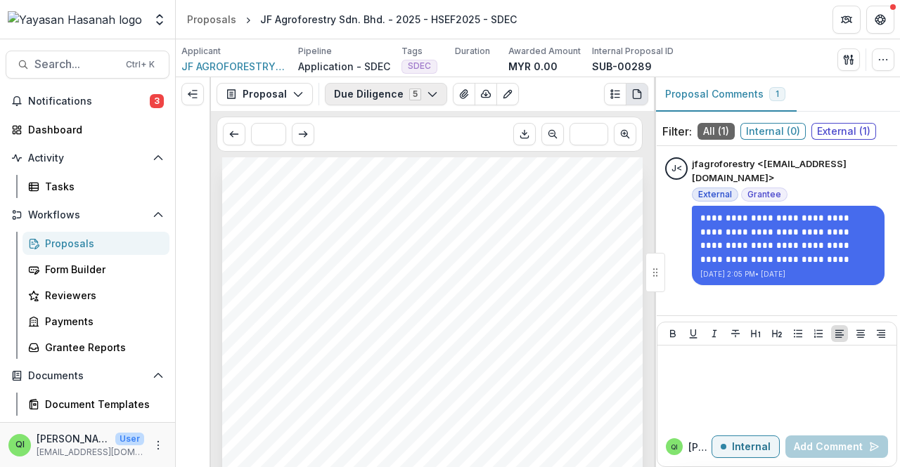
click at [422, 105] on button "Due Diligence 5" at bounding box center [386, 94] width 122 height 22
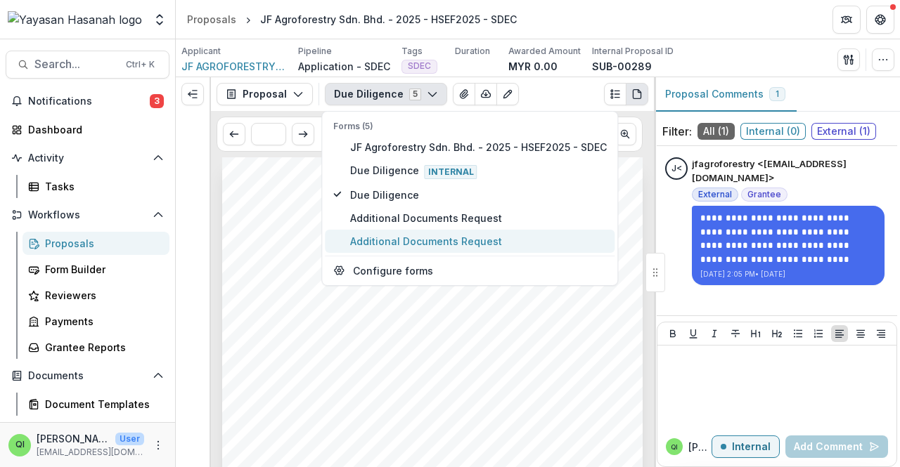
click at [414, 239] on span "Additional Documents Request" at bounding box center [478, 241] width 257 height 15
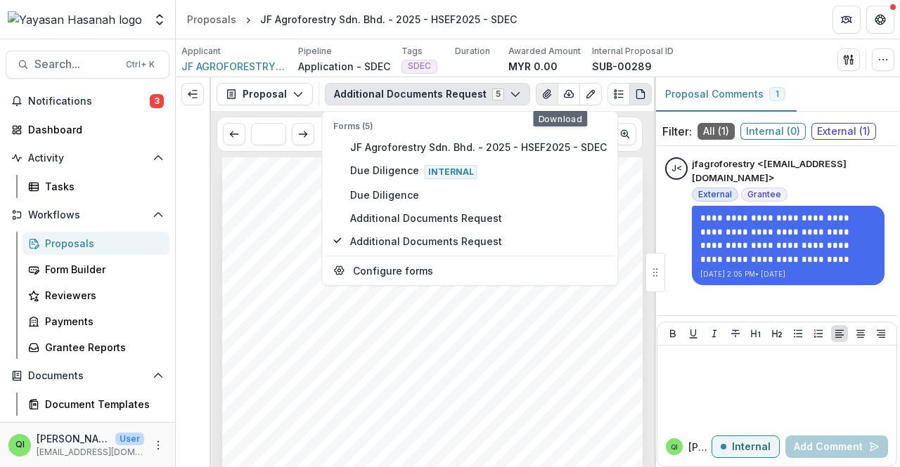
click at [536, 93] on button "View Attached Files" at bounding box center [547, 94] width 22 height 22
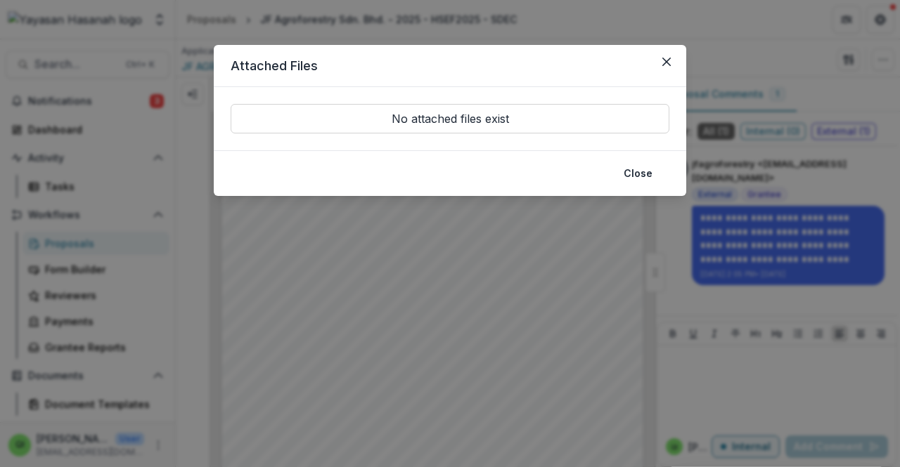
click at [677, 51] on header "Attached Files" at bounding box center [450, 66] width 472 height 42
drag, startPoint x: 673, startPoint y: 51, endPoint x: 664, endPoint y: 58, distance: 11.7
click at [672, 51] on button "Close" at bounding box center [666, 62] width 22 height 22
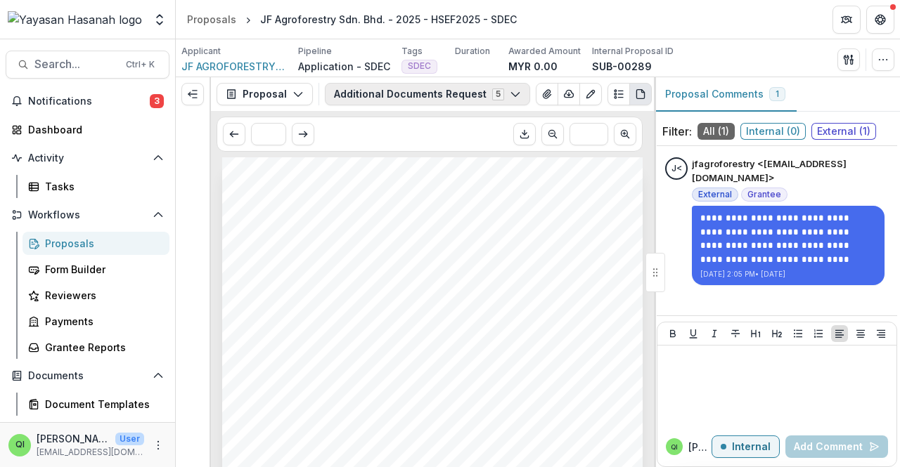
click at [498, 102] on button "Additional Documents Request 5" at bounding box center [427, 94] width 205 height 22
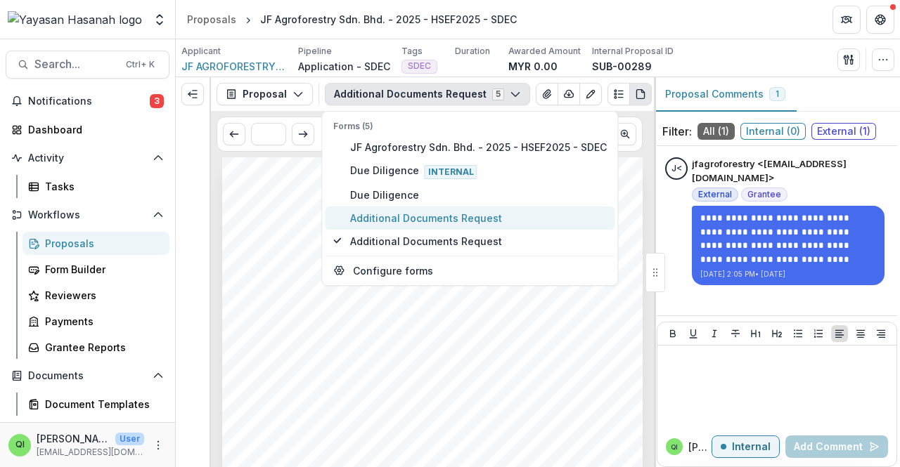
click at [474, 207] on button "Additional Documents Request" at bounding box center [470, 218] width 290 height 23
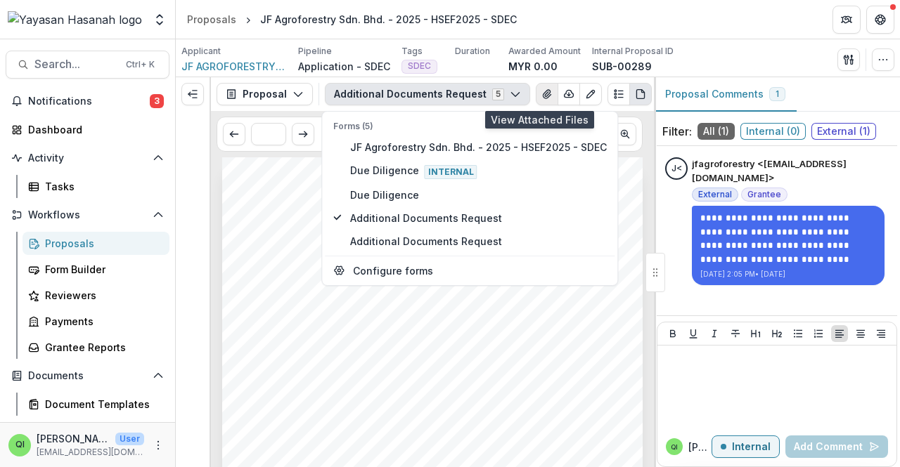
click at [541, 94] on icon "View Attached Files" at bounding box center [546, 94] width 11 height 11
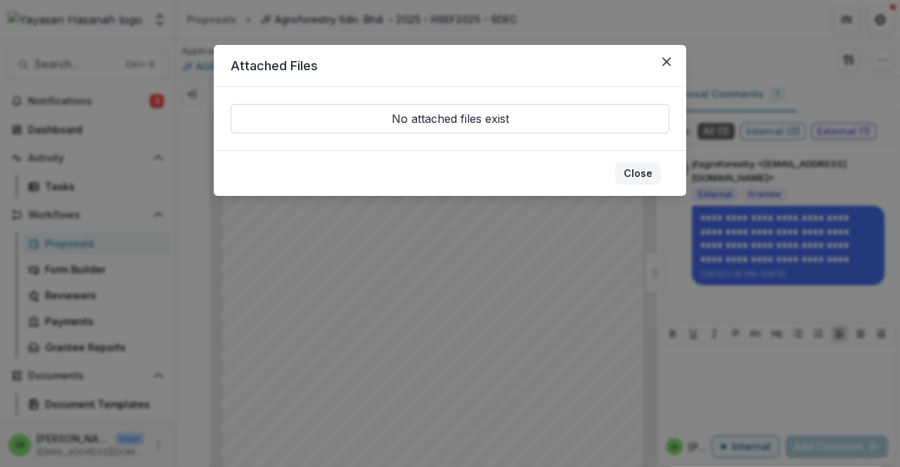
click at [641, 179] on button "Close" at bounding box center [638, 173] width 46 height 22
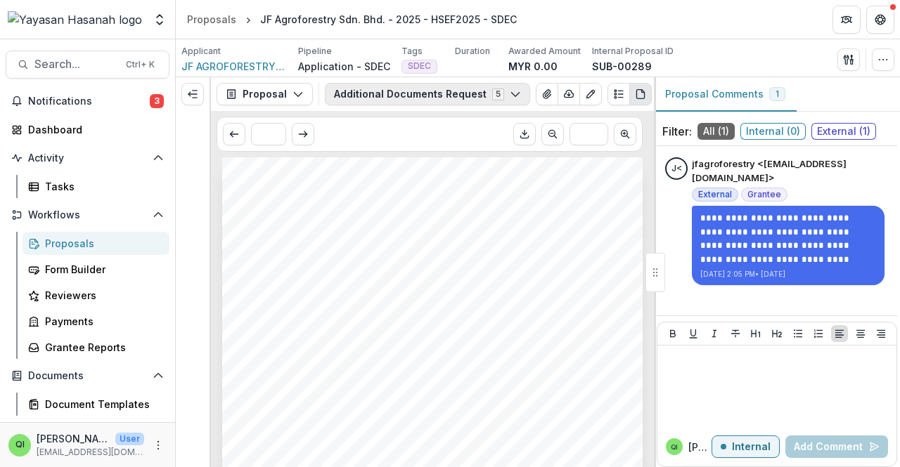
click at [451, 99] on button "Additional Documents Request 5" at bounding box center [427, 94] width 205 height 22
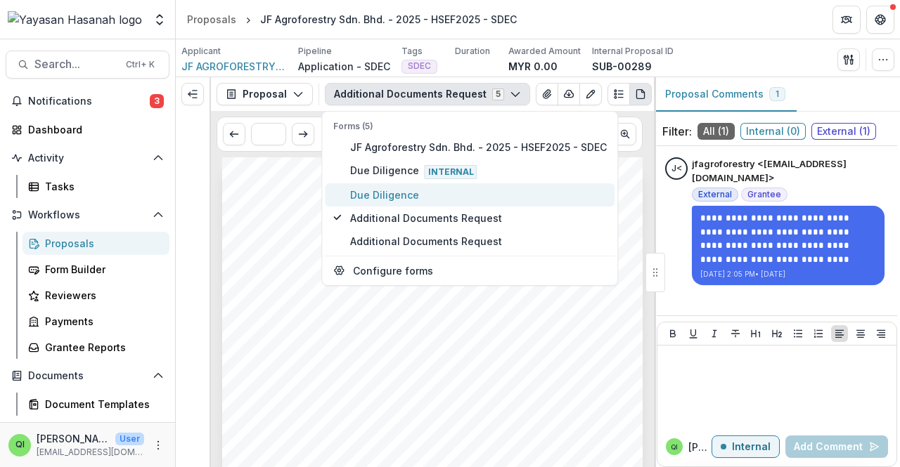
click at [451, 188] on span "Due Diligence" at bounding box center [478, 195] width 257 height 15
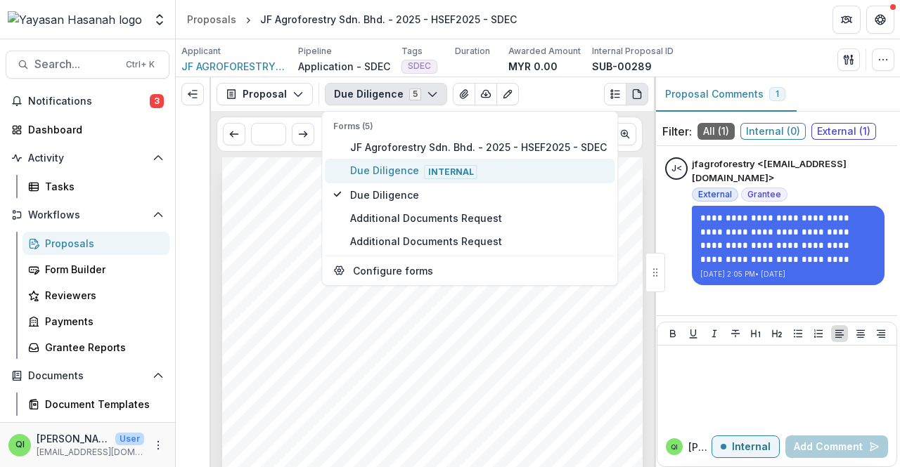
click at [440, 169] on span "Internal" at bounding box center [451, 172] width 53 height 14
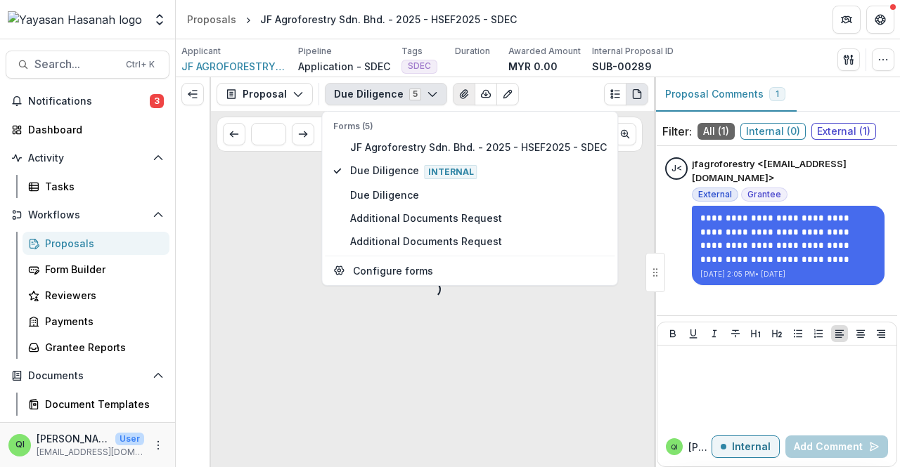
click at [458, 102] on button "View Attached Files" at bounding box center [464, 94] width 22 height 22
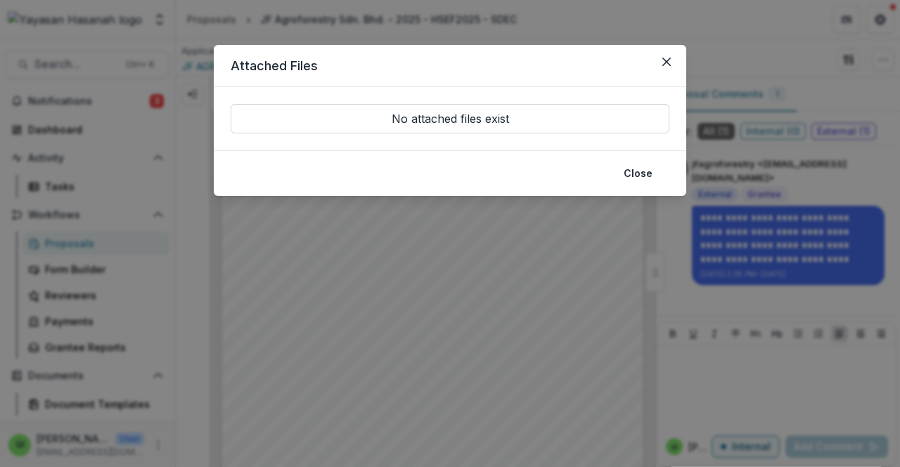
click at [444, 266] on div "Attached Files No attached files exist Close" at bounding box center [450, 233] width 900 height 467
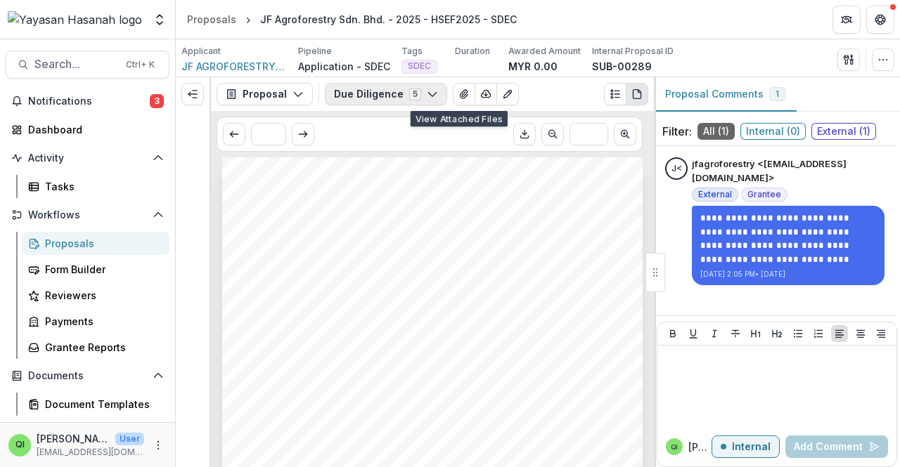
click at [415, 99] on button "Due Diligence 5" at bounding box center [386, 94] width 122 height 22
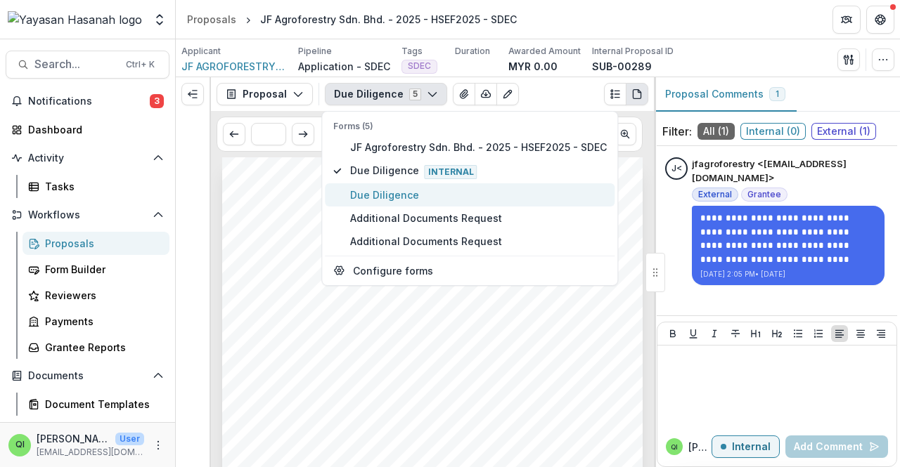
click at [411, 184] on button "Due Diligence" at bounding box center [470, 194] width 290 height 23
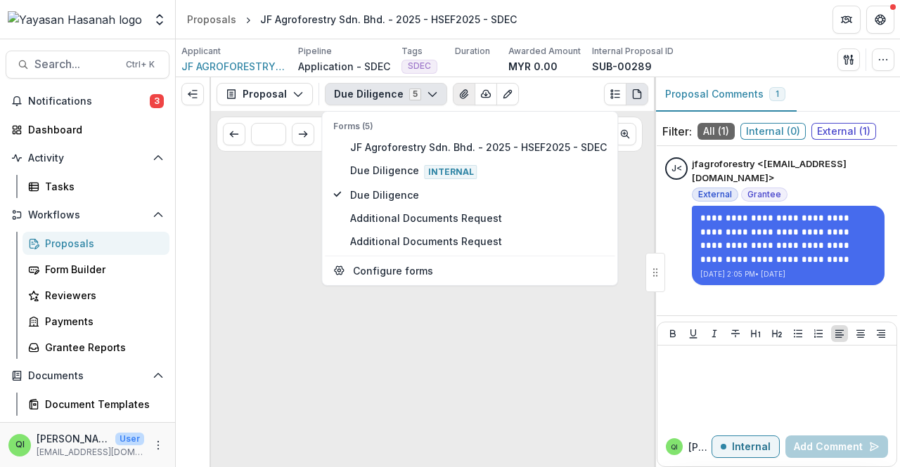
click at [460, 95] on icon "View Attached Files" at bounding box center [463, 94] width 11 height 11
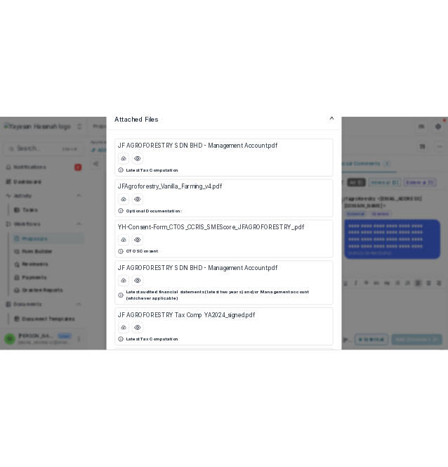
scroll to position [0, 0]
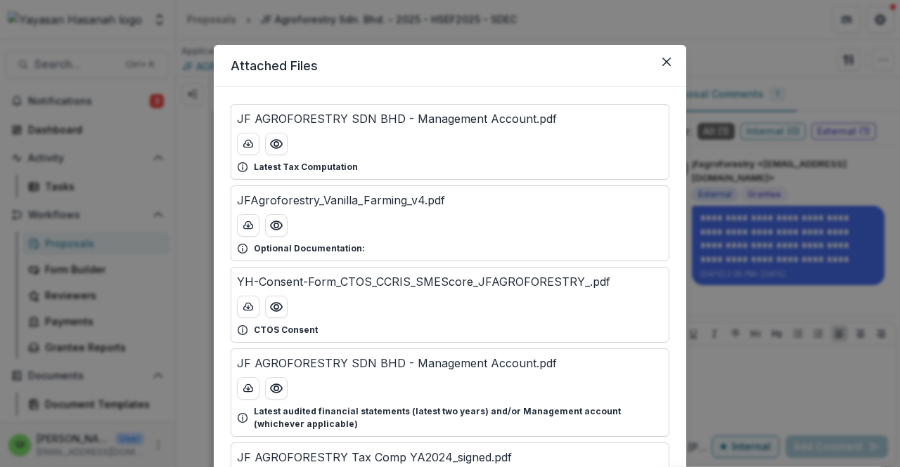
click at [763, 160] on div "Attached Files JF AGROFORESTRY SDN BHD - Management Account.pdf Latest Tax Comp…" at bounding box center [450, 233] width 900 height 467
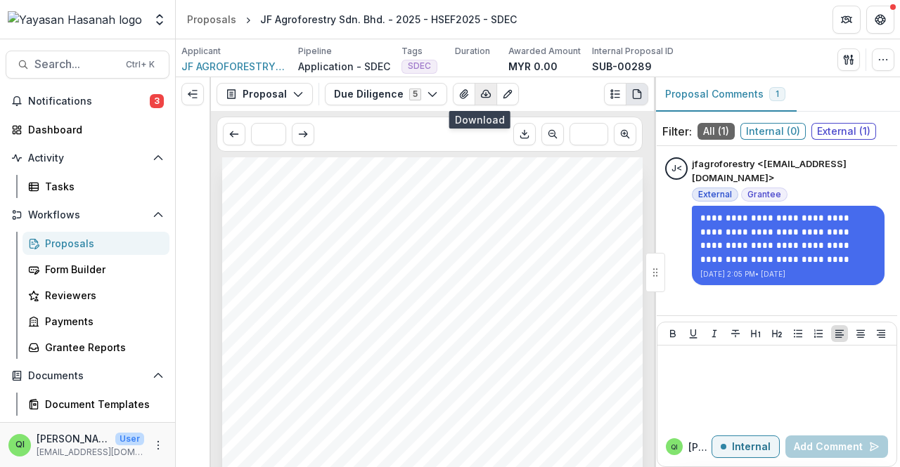
click at [484, 101] on button "button" at bounding box center [485, 94] width 22 height 22
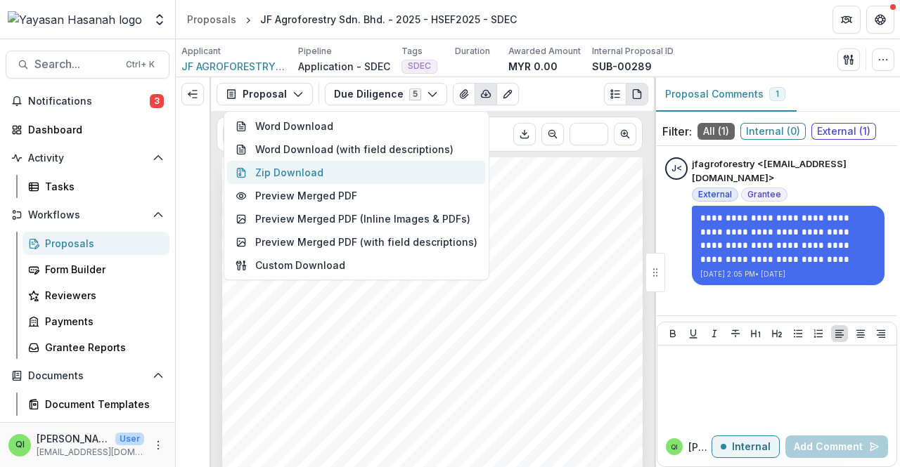
click at [444, 171] on button "Zip Download" at bounding box center [356, 172] width 259 height 23
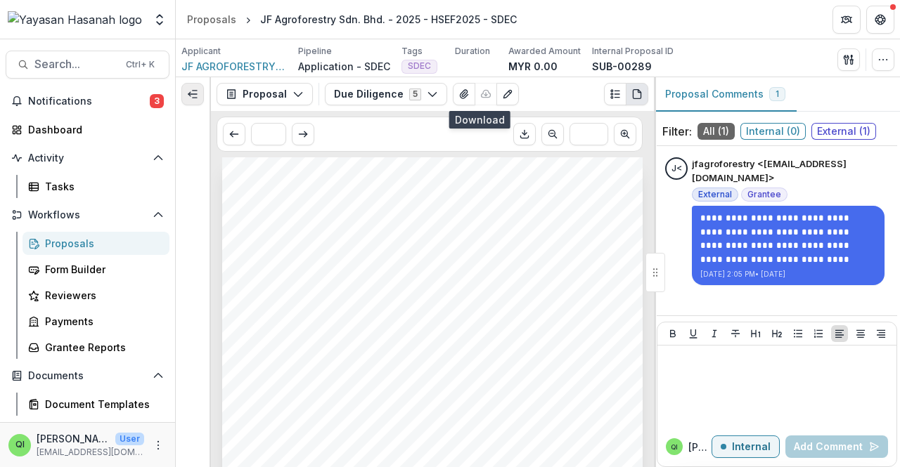
click at [187, 98] on icon "Expand left" at bounding box center [192, 94] width 11 height 11
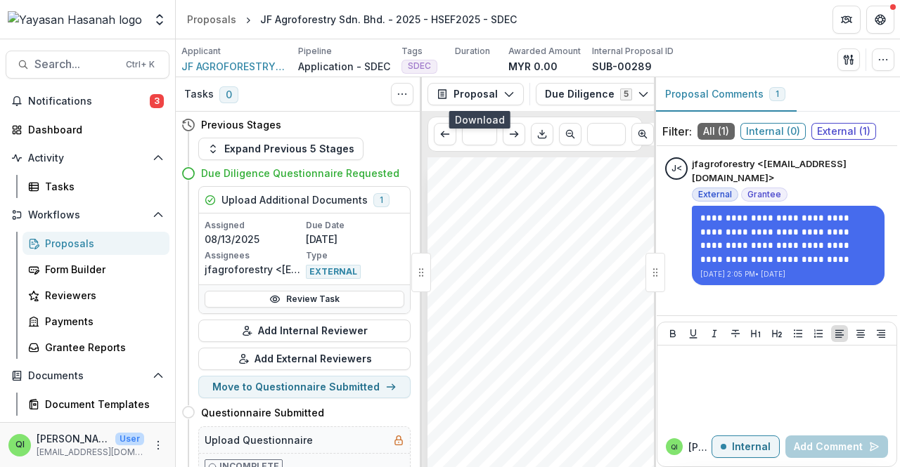
click at [356, 202] on h5 "Upload Additional Documents" at bounding box center [294, 200] width 146 height 15
click at [333, 310] on div "Review Task" at bounding box center [304, 299] width 211 height 29
click at [333, 305] on link "Review Task" at bounding box center [305, 299] width 200 height 17
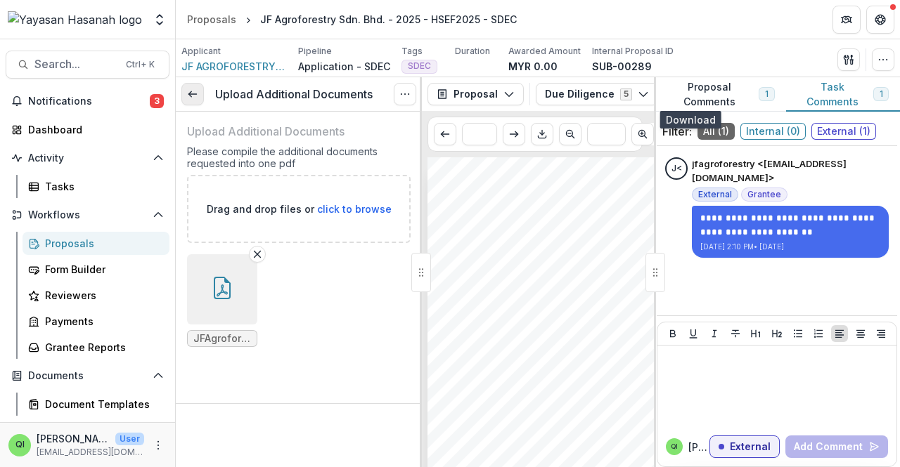
click at [200, 88] on link at bounding box center [192, 94] width 22 height 22
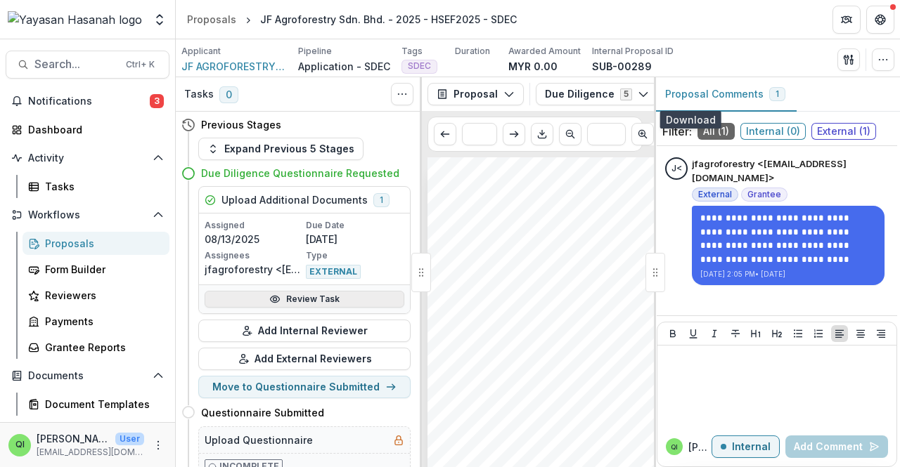
click at [323, 299] on link "Review Task" at bounding box center [305, 299] width 200 height 17
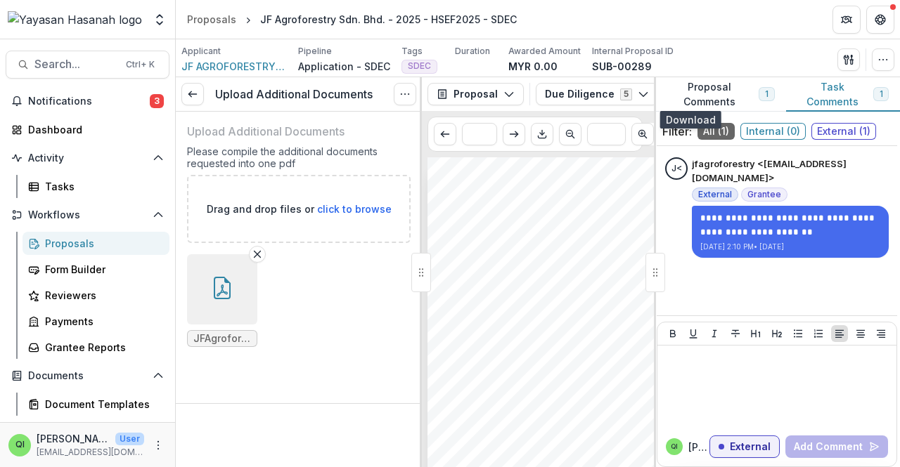
click at [202, 276] on button "button" at bounding box center [222, 289] width 70 height 70
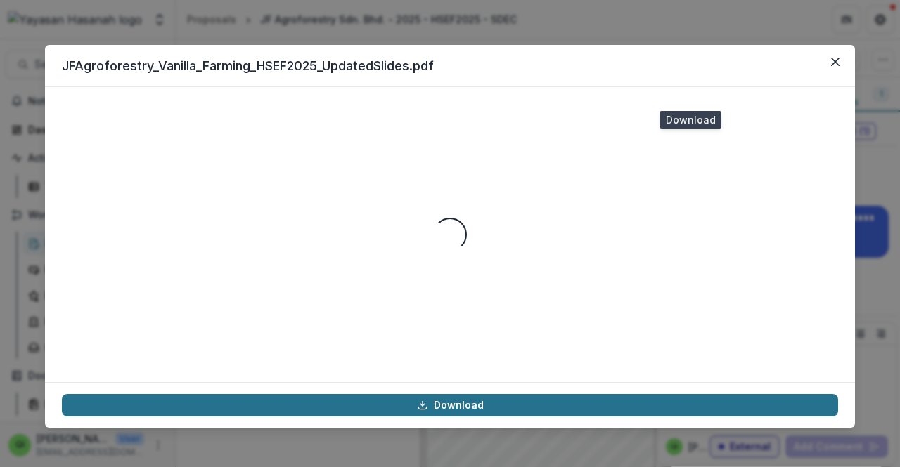
click at [470, 403] on link "Download" at bounding box center [450, 405] width 776 height 22
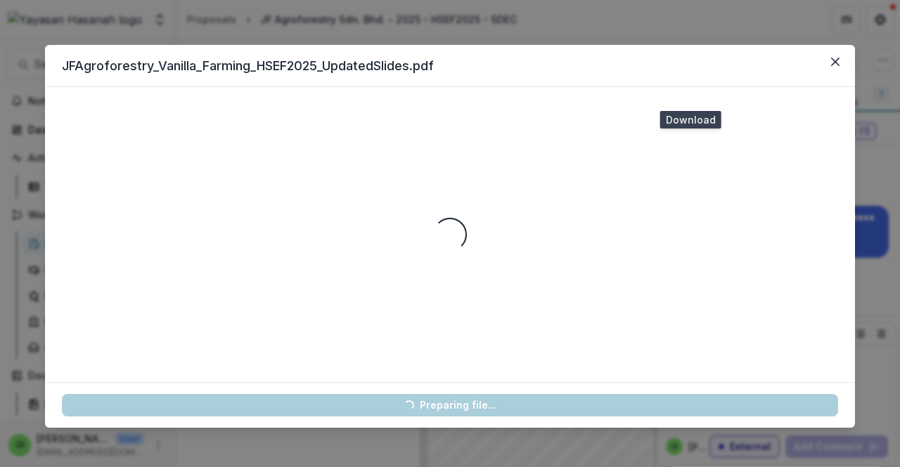
click at [661, 206] on div "Loading..." at bounding box center [450, 234] width 776 height 261
click at [848, 63] on header "JFAgroforestry_Vanilla_Farming_HSEF2025_UpdatedSlides.pdf" at bounding box center [450, 66] width 810 height 42
click at [834, 63] on icon "Close" at bounding box center [835, 62] width 8 height 8
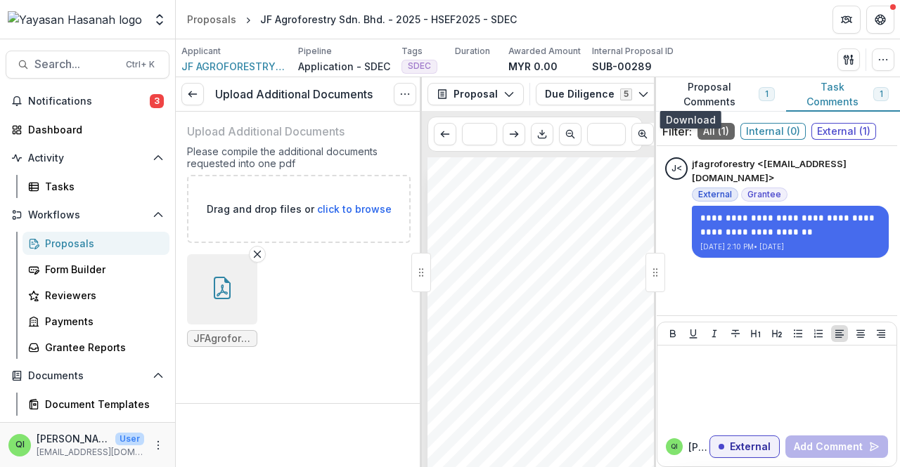
click at [193, 296] on button "button" at bounding box center [222, 289] width 70 height 70
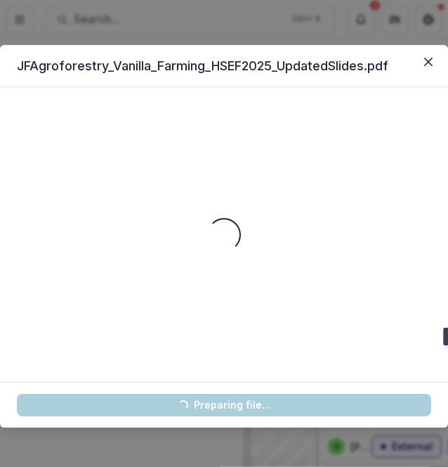
click at [292, 160] on div "Loading..." at bounding box center [224, 234] width 415 height 261
click at [73, 10] on div "JFAgroforestry_Vanilla_Farming_HSEF2025_UpdatedSlides.pdf Loading... Loading...…" at bounding box center [224, 233] width 448 height 467
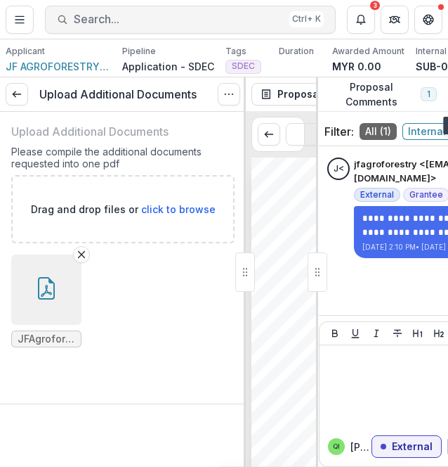
click at [75, 16] on span "Search..." at bounding box center [179, 19] width 210 height 13
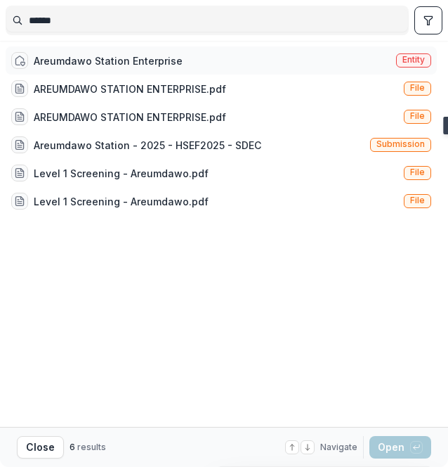
type input "******"
click at [156, 46] on div "Areumdawo Station Enterprise Entity" at bounding box center [222, 60] width 432 height 28
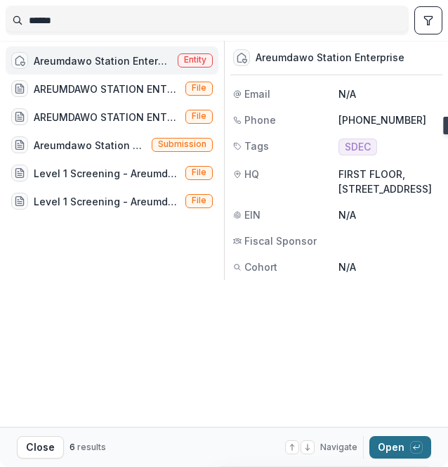
click at [420, 446] on icon "button" at bounding box center [417, 446] width 6 height 3
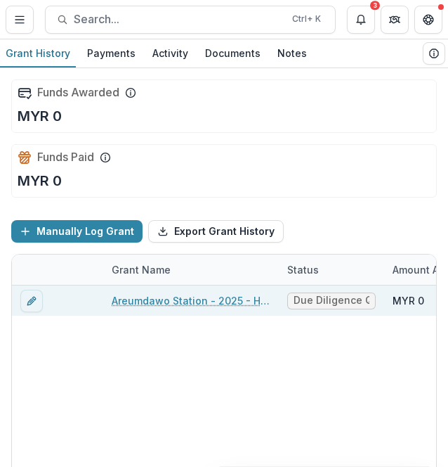
scroll to position [97, 0]
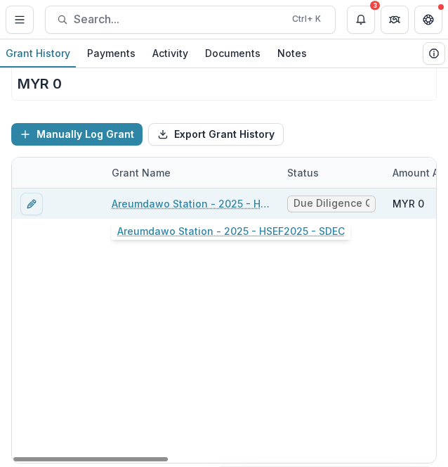
click at [184, 203] on link "Areumdawo Station - 2025 - HSEF2025 - SDEC" at bounding box center [191, 203] width 159 height 15
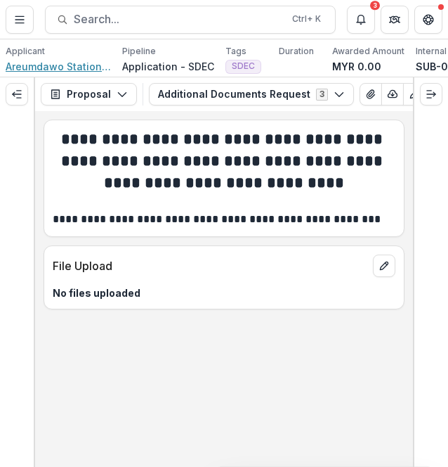
click at [82, 61] on span "Areumdawo Station Enterprise" at bounding box center [58, 66] width 105 height 15
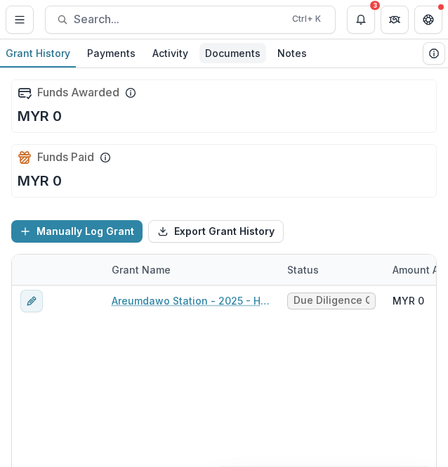
click at [221, 55] on div "Documents" at bounding box center [233, 53] width 67 height 20
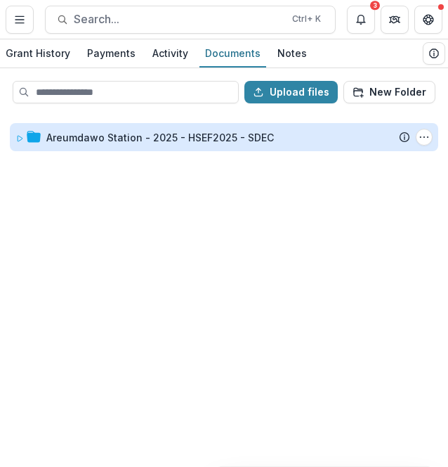
click at [163, 141] on div "Areumdawo Station - 2025 - HSEF2025 - SDEC" at bounding box center [160, 137] width 228 height 15
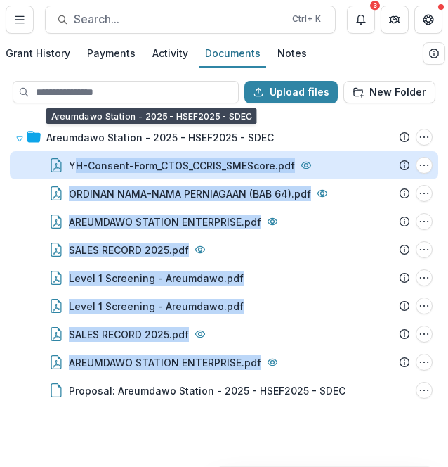
drag, startPoint x: 58, startPoint y: 444, endPoint x: 73, endPoint y: 164, distance: 280.2
click at [73, 163] on div "Areumdawo Station - 2025 - HSEF2025 - SDEC Submission Temelio Proposal Attached…" at bounding box center [224, 290] width 446 height 351
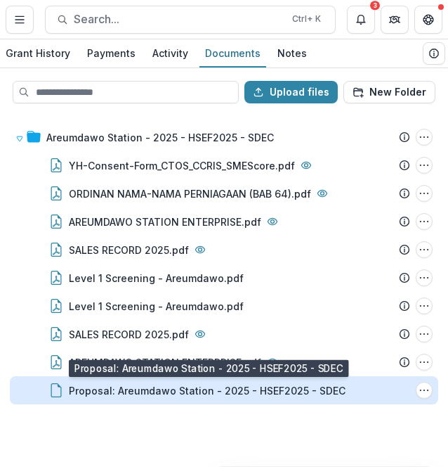
click at [274, 386] on div "Proposal: Areumdawo Station - 2025 - HSEF2025 - SDEC" at bounding box center [207, 390] width 277 height 15
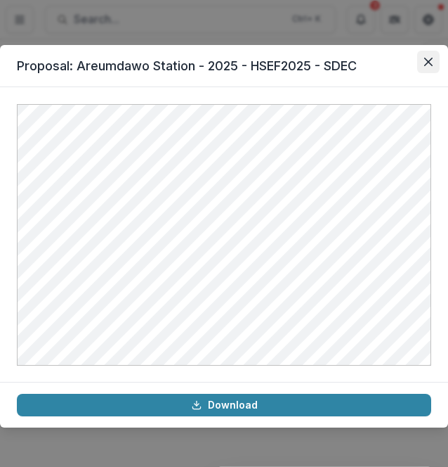
click at [427, 68] on button "Close" at bounding box center [429, 62] width 22 height 22
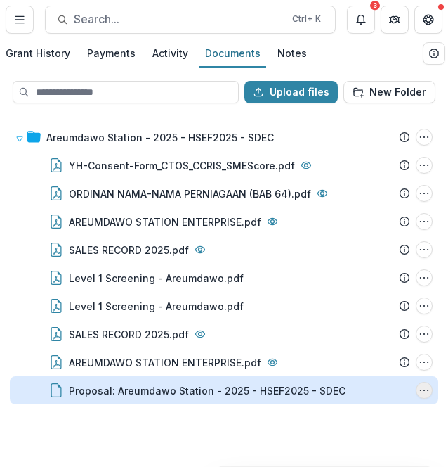
click at [432, 389] on button "Proposal: Areumdawo Station - 2025 - HSEF2025 - SDEC Options" at bounding box center [424, 390] width 17 height 17
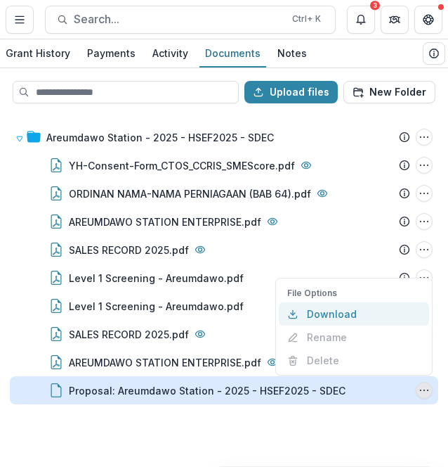
click at [374, 321] on button "Download" at bounding box center [354, 313] width 150 height 23
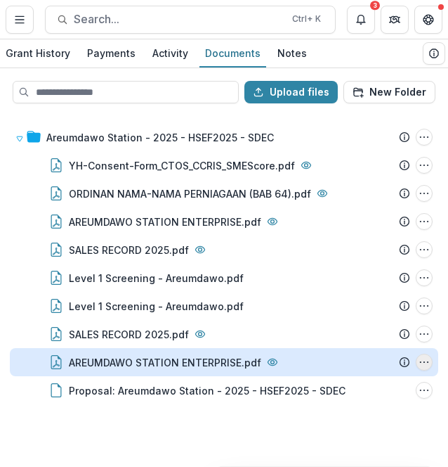
click at [427, 365] on icon "AREUMDAWO STATION ENTERPRISE.pdf Options" at bounding box center [424, 361] width 11 height 11
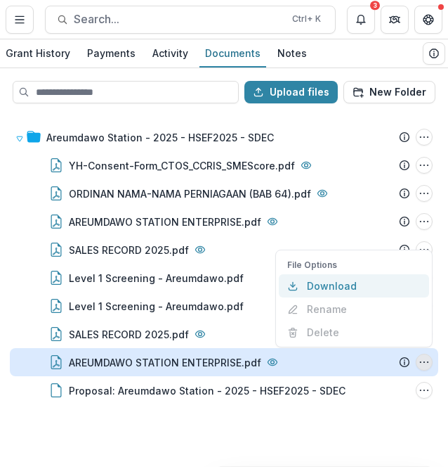
click at [383, 293] on button "Download" at bounding box center [354, 285] width 150 height 23
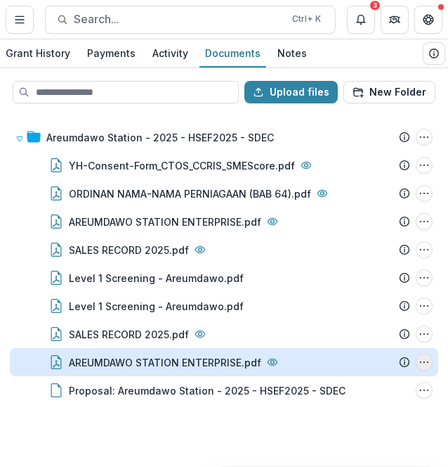
click at [425, 363] on icon "AREUMDAWO STATION ENTERPRISE.pdf Options" at bounding box center [424, 361] width 11 height 11
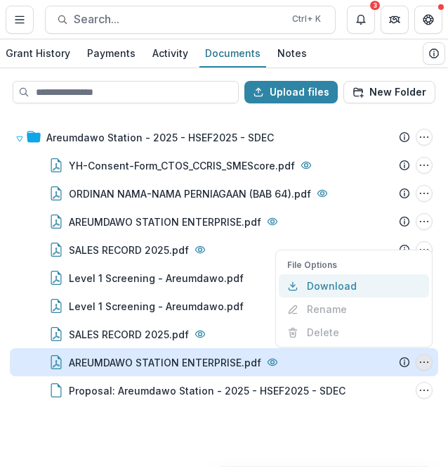
click at [338, 281] on button "Download" at bounding box center [354, 285] width 150 height 23
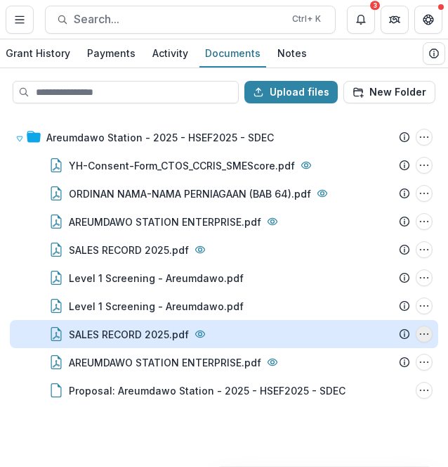
click at [428, 334] on circle "SALES RECORD 2025.pdf Options" at bounding box center [428, 334] width 1 height 1
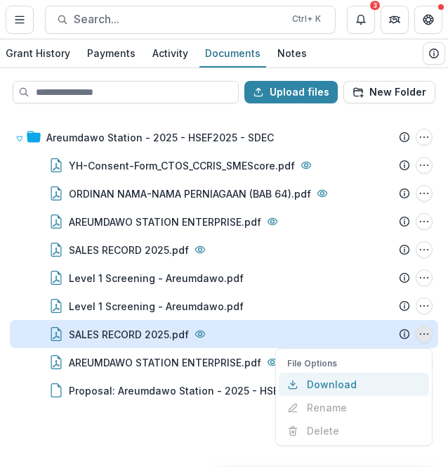
click at [382, 385] on button "Download" at bounding box center [354, 384] width 150 height 23
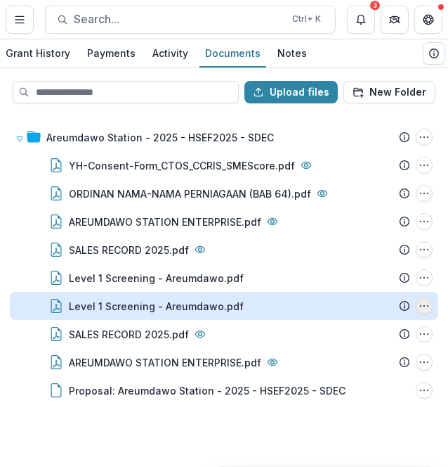
click at [422, 309] on icon "Level 1 Screening - Areumdawo.pdf Options" at bounding box center [424, 305] width 11 height 11
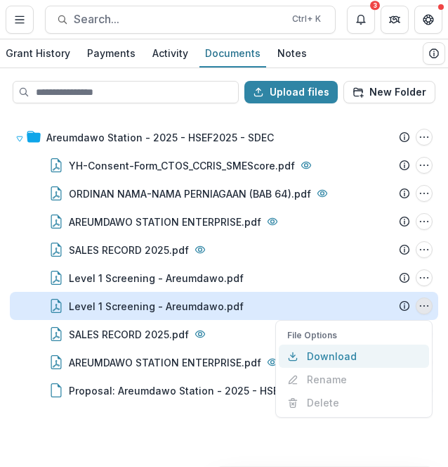
click at [395, 354] on button "Download" at bounding box center [354, 355] width 150 height 23
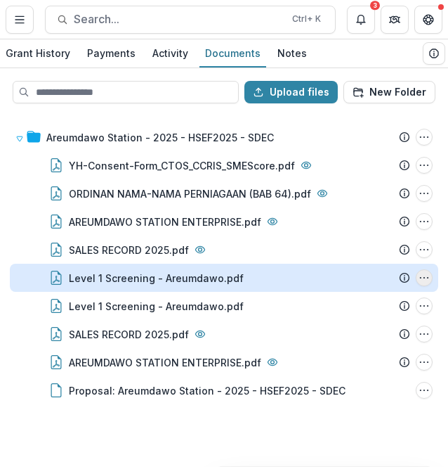
click at [422, 282] on icon "Level 1 Screening - Areumdawo.pdf Options" at bounding box center [424, 277] width 11 height 11
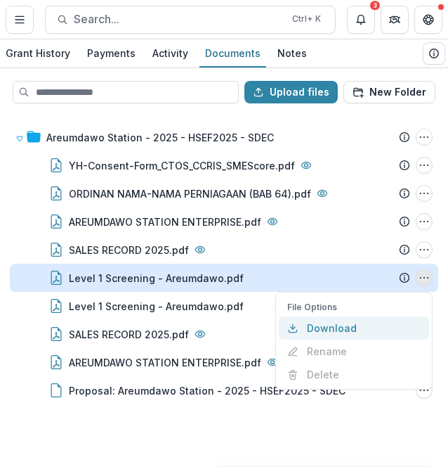
click at [401, 327] on button "Download" at bounding box center [354, 327] width 150 height 23
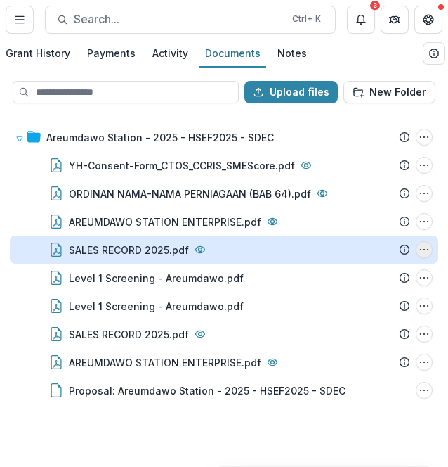
click at [426, 247] on icon "SALES RECORD 2025.pdf Options" at bounding box center [424, 249] width 11 height 11
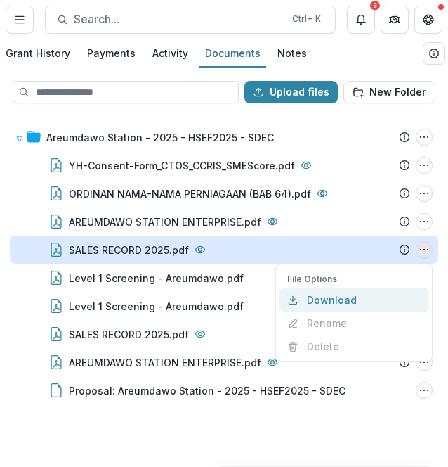
click at [396, 297] on button "Download" at bounding box center [354, 299] width 150 height 23
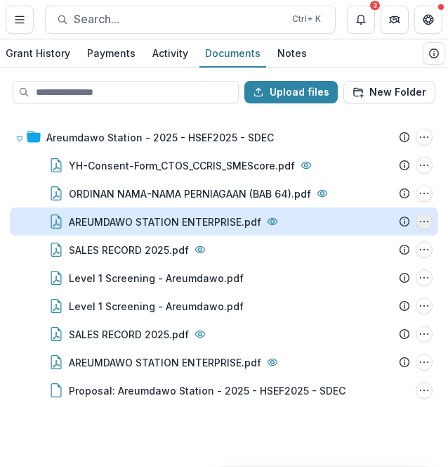
click at [429, 222] on icon "AREUMDAWO STATION ENTERPRISE.pdf Options" at bounding box center [424, 221] width 11 height 11
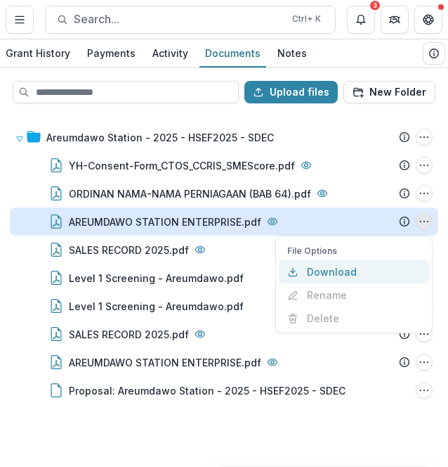
click at [403, 280] on button "Download" at bounding box center [354, 271] width 150 height 23
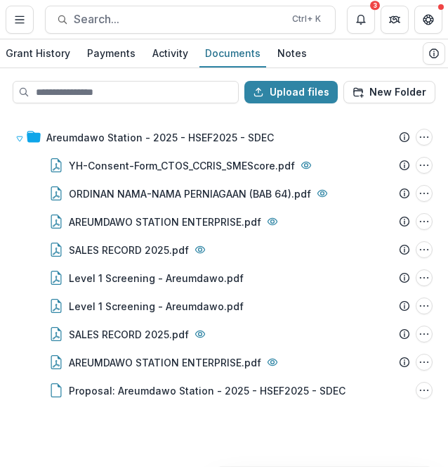
click at [264, 441] on div "Areumdawo Station - 2025 - HSEF2025 - SDEC Submission Temelio Proposal Attached…" at bounding box center [224, 290] width 446 height 351
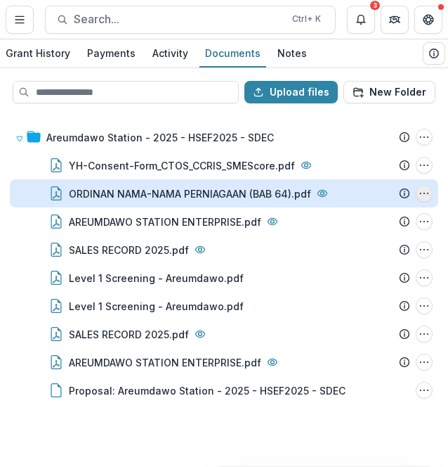
click at [422, 190] on icon "ORDINAN NAMA-NAMA PERNIAGAAN (BAB 64).pdf Options" at bounding box center [424, 193] width 11 height 11
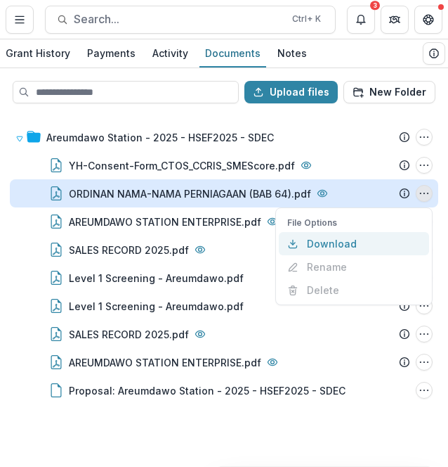
click at [340, 243] on button "Download" at bounding box center [354, 243] width 150 height 23
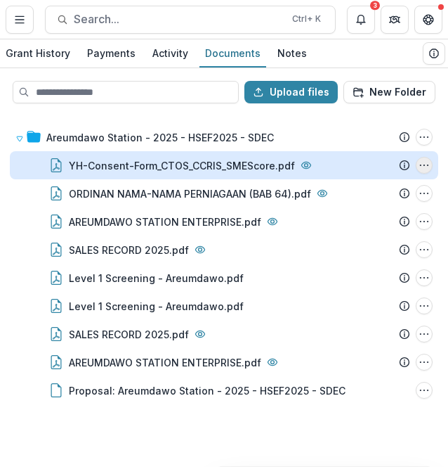
click at [429, 164] on icon "YH-Consent-Form_CTOS_CCRIS_SMEScore.pdf Options" at bounding box center [424, 165] width 11 height 11
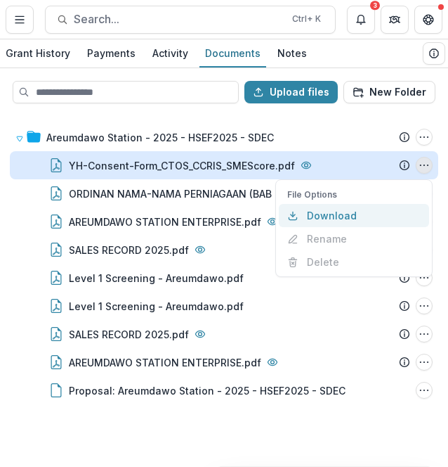
click at [391, 215] on button "Download" at bounding box center [354, 215] width 150 height 23
